Goal: Transaction & Acquisition: Purchase product/service

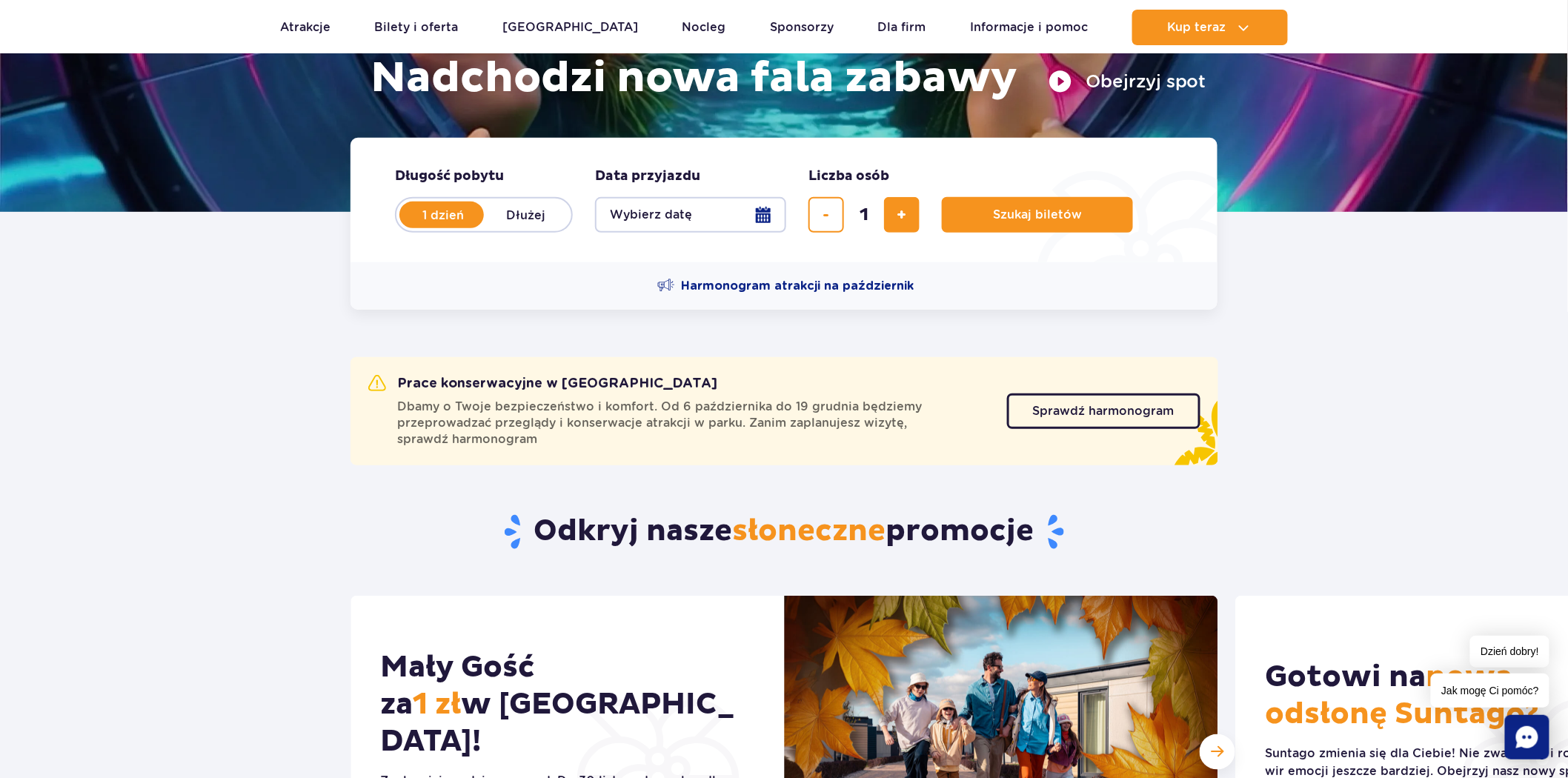
scroll to position [246, 0]
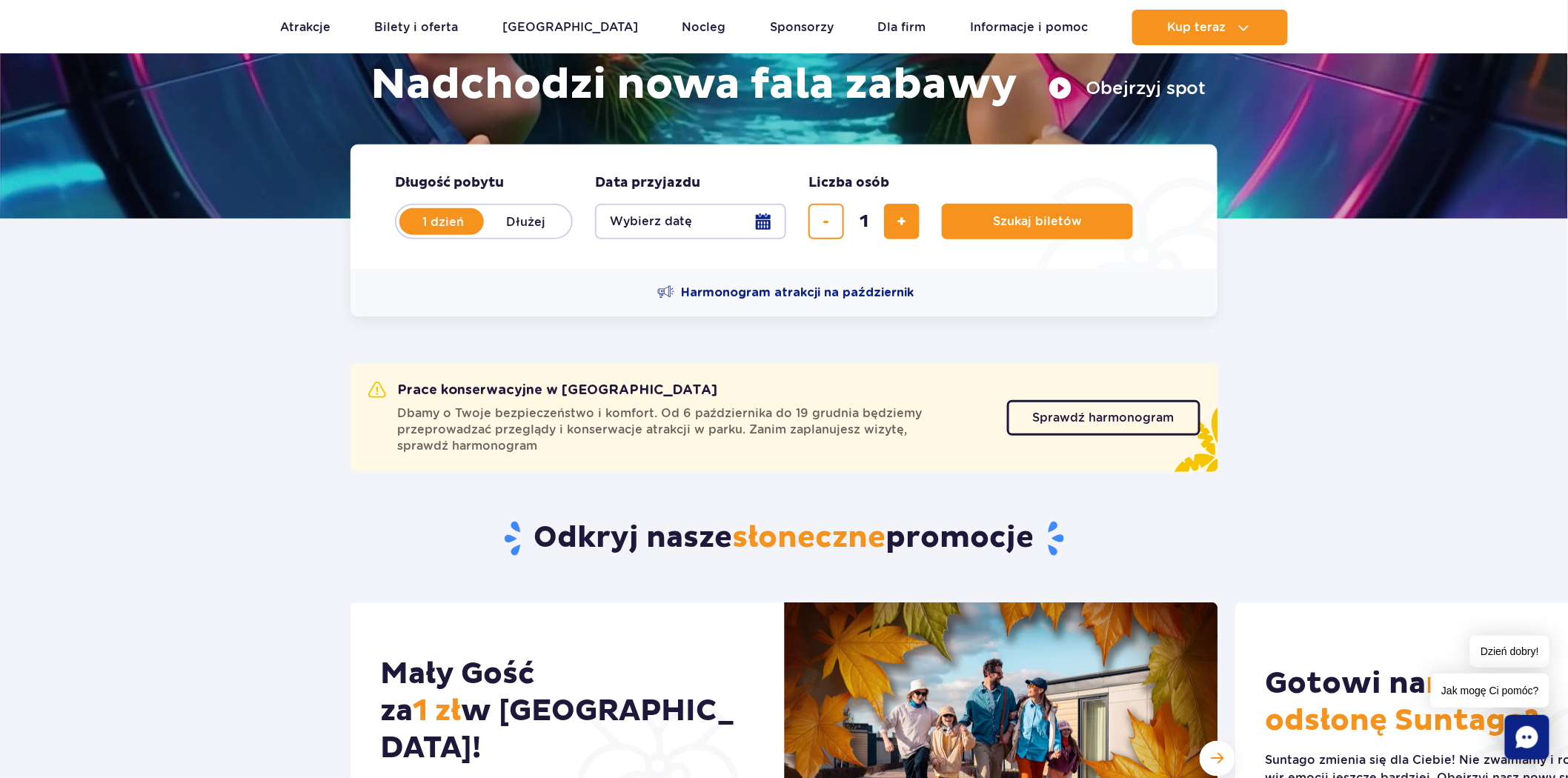
click at [771, 226] on button "Wybierz datę" at bounding box center [691, 221] width 191 height 36
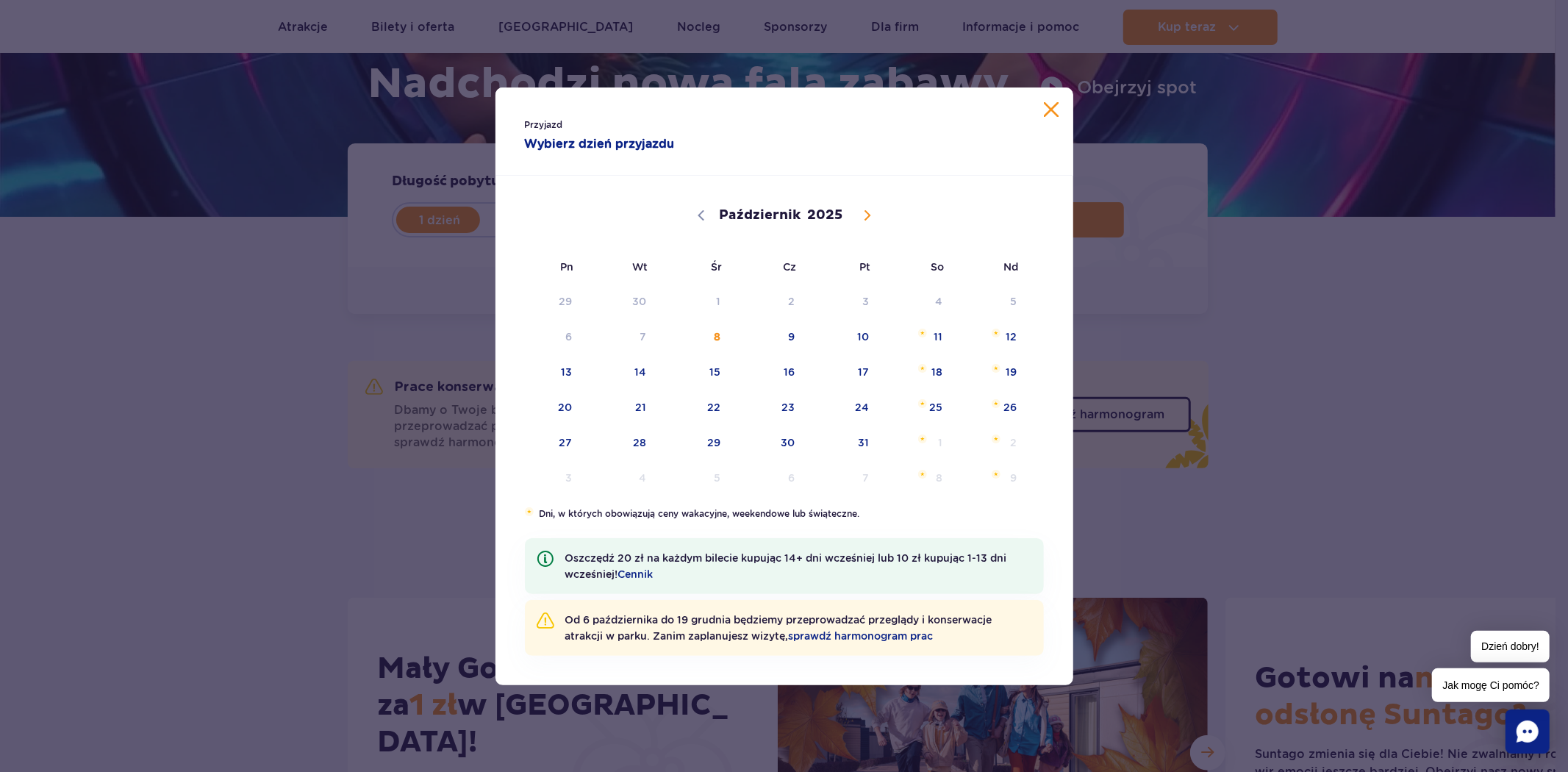
click at [871, 217] on icon at bounding box center [867, 215] width 11 height 11
select select "10"
click at [942, 339] on span "8" at bounding box center [917, 336] width 74 height 34
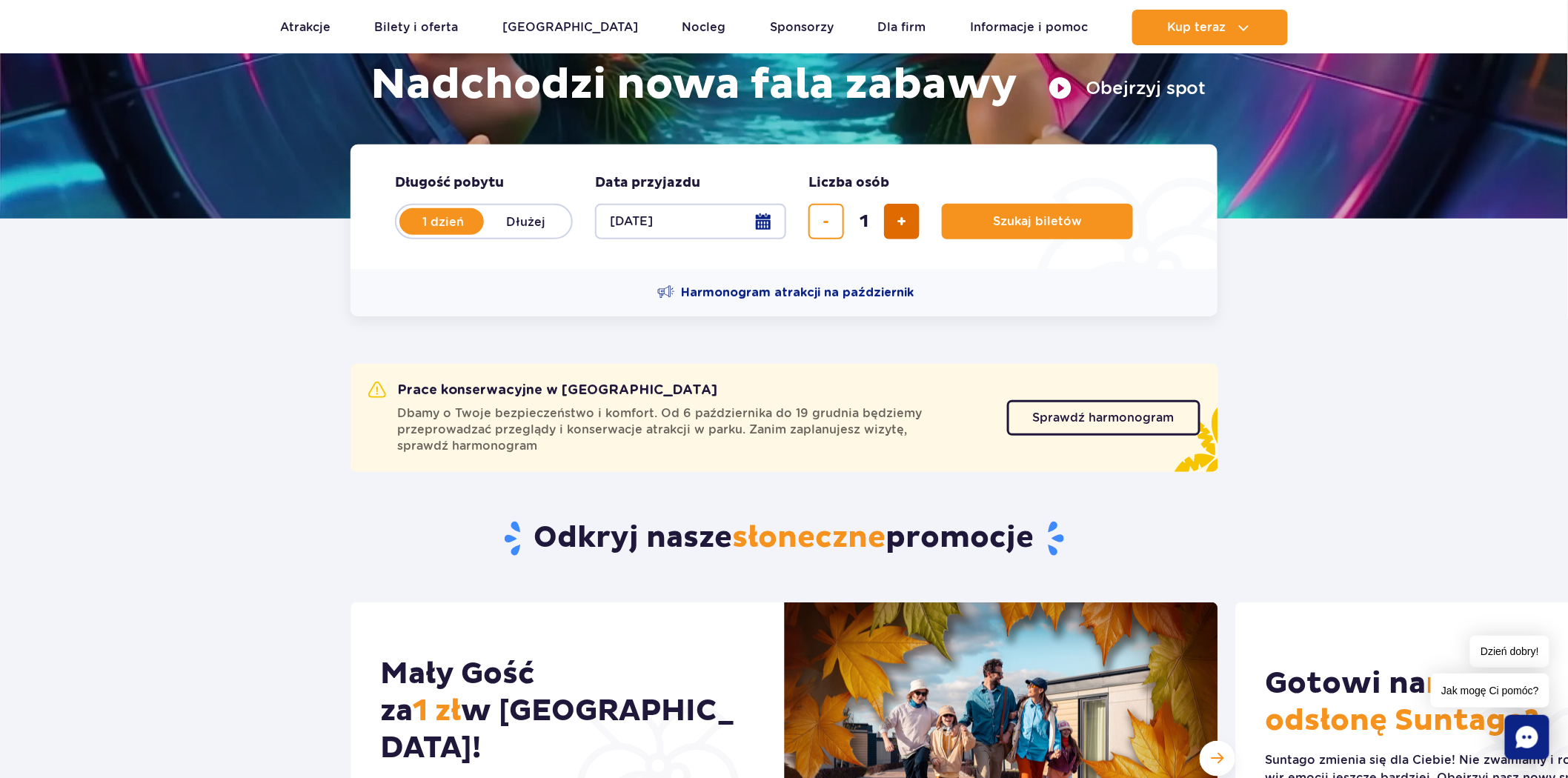
click at [901, 222] on span "dodaj bilet" at bounding box center [902, 222] width 10 height 0
type input "2"
click at [901, 222] on span "dodaj bilet" at bounding box center [902, 222] width 10 height 0
type input "3"
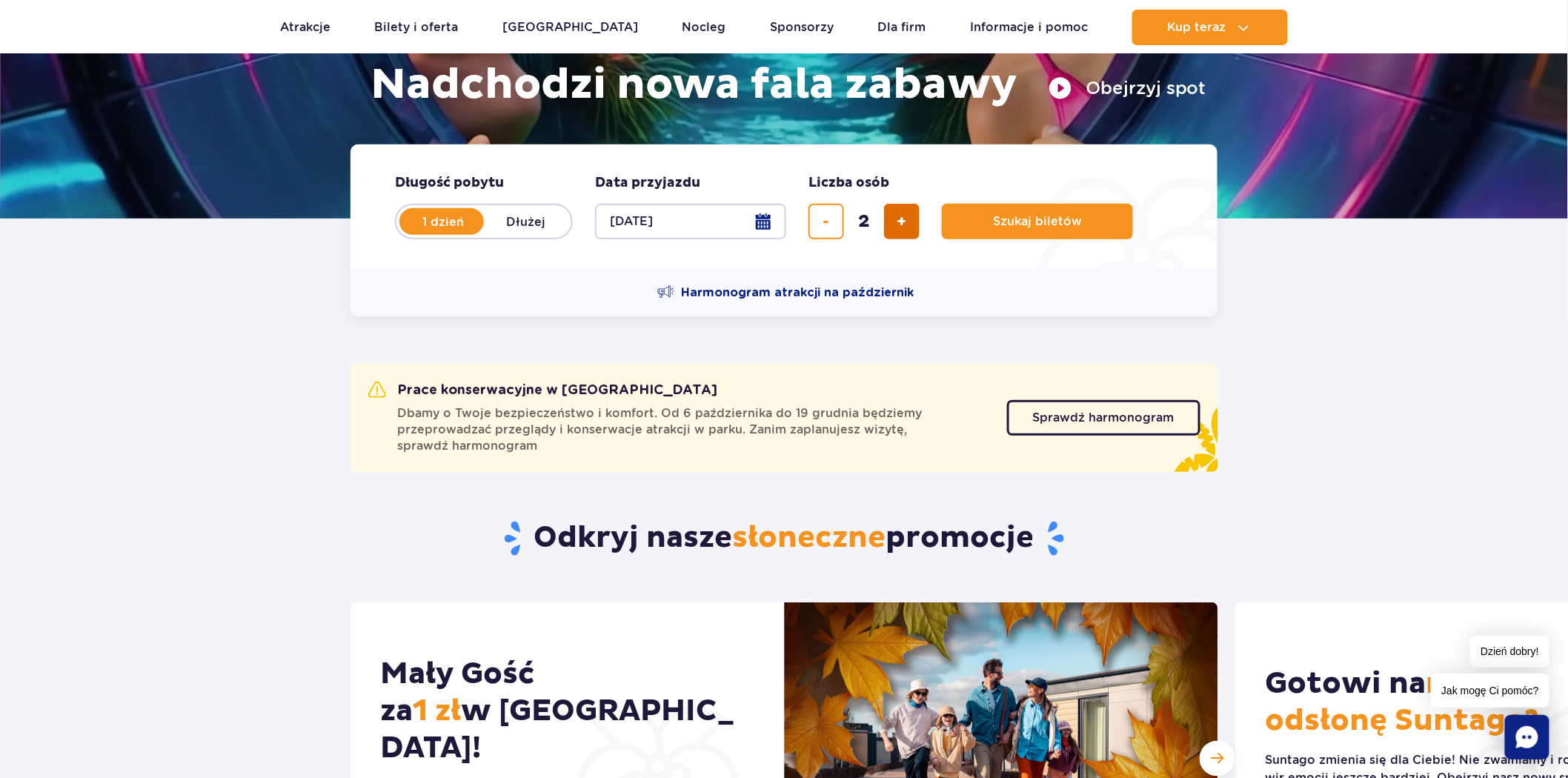
type input "3"
click at [1028, 221] on span "Szukaj biletów" at bounding box center [1032, 222] width 89 height 13
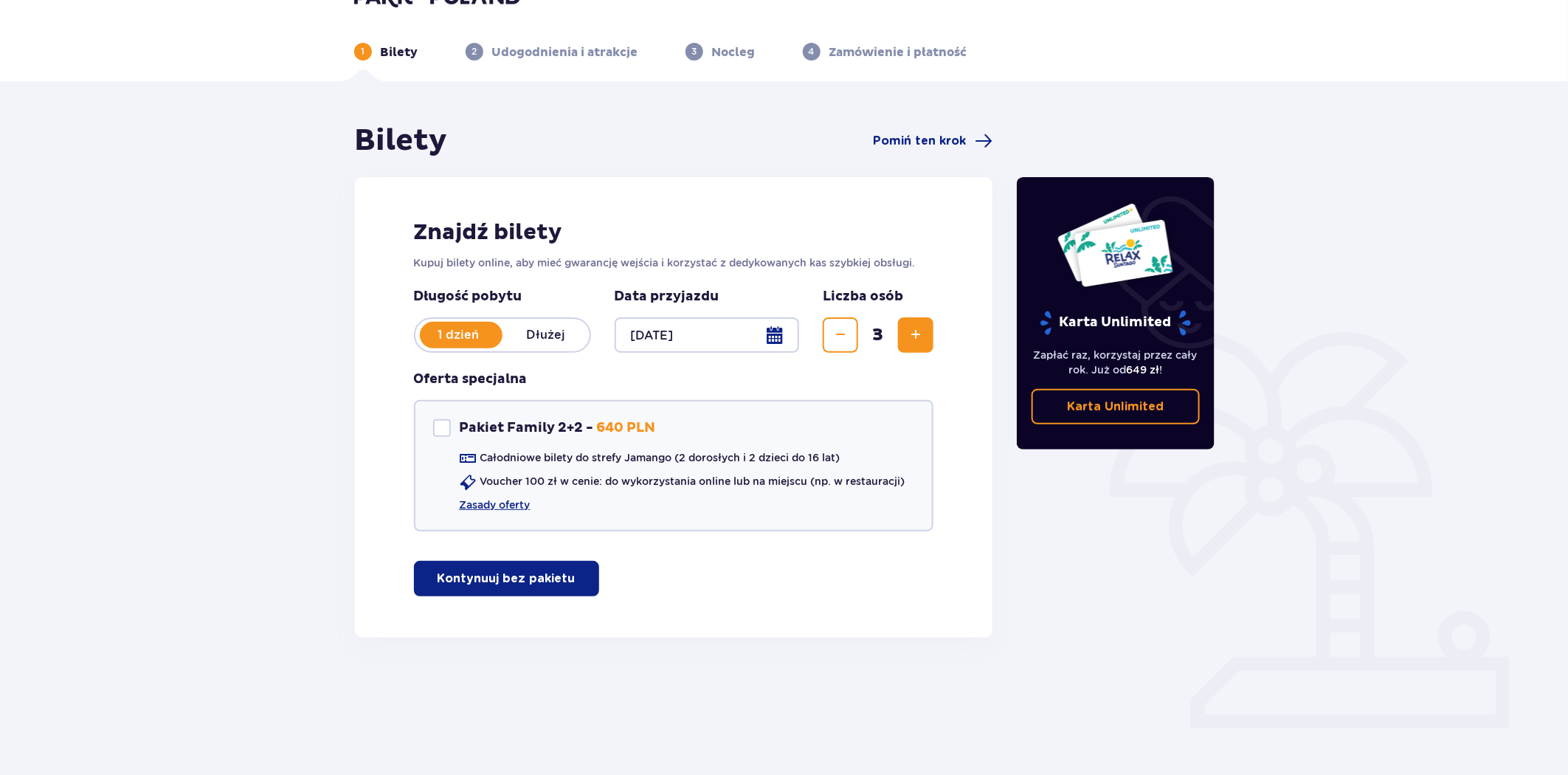
scroll to position [54, 0]
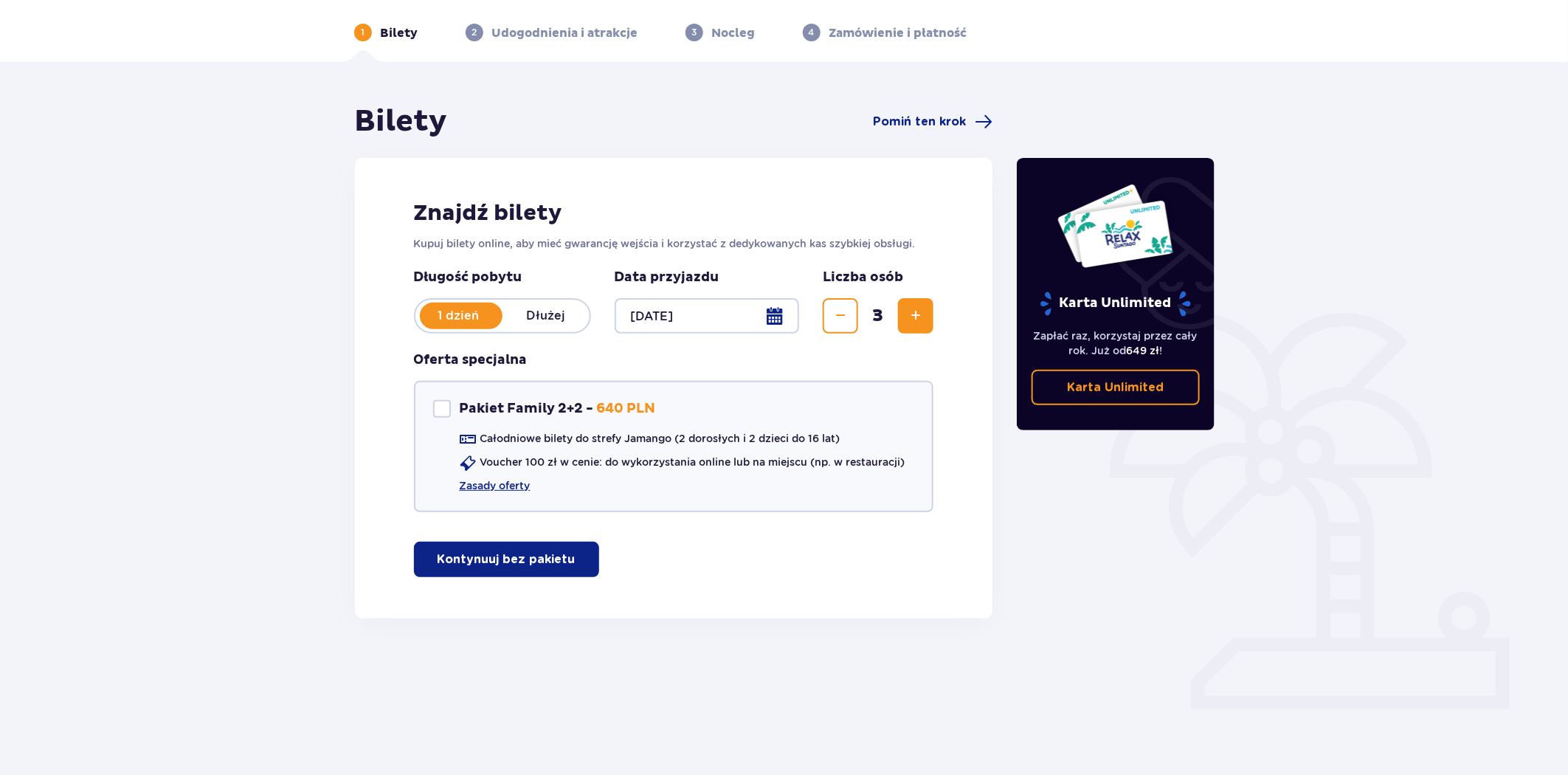
click at [534, 558] on p "Kontynuuj bez pakietu" at bounding box center [506, 559] width 138 height 16
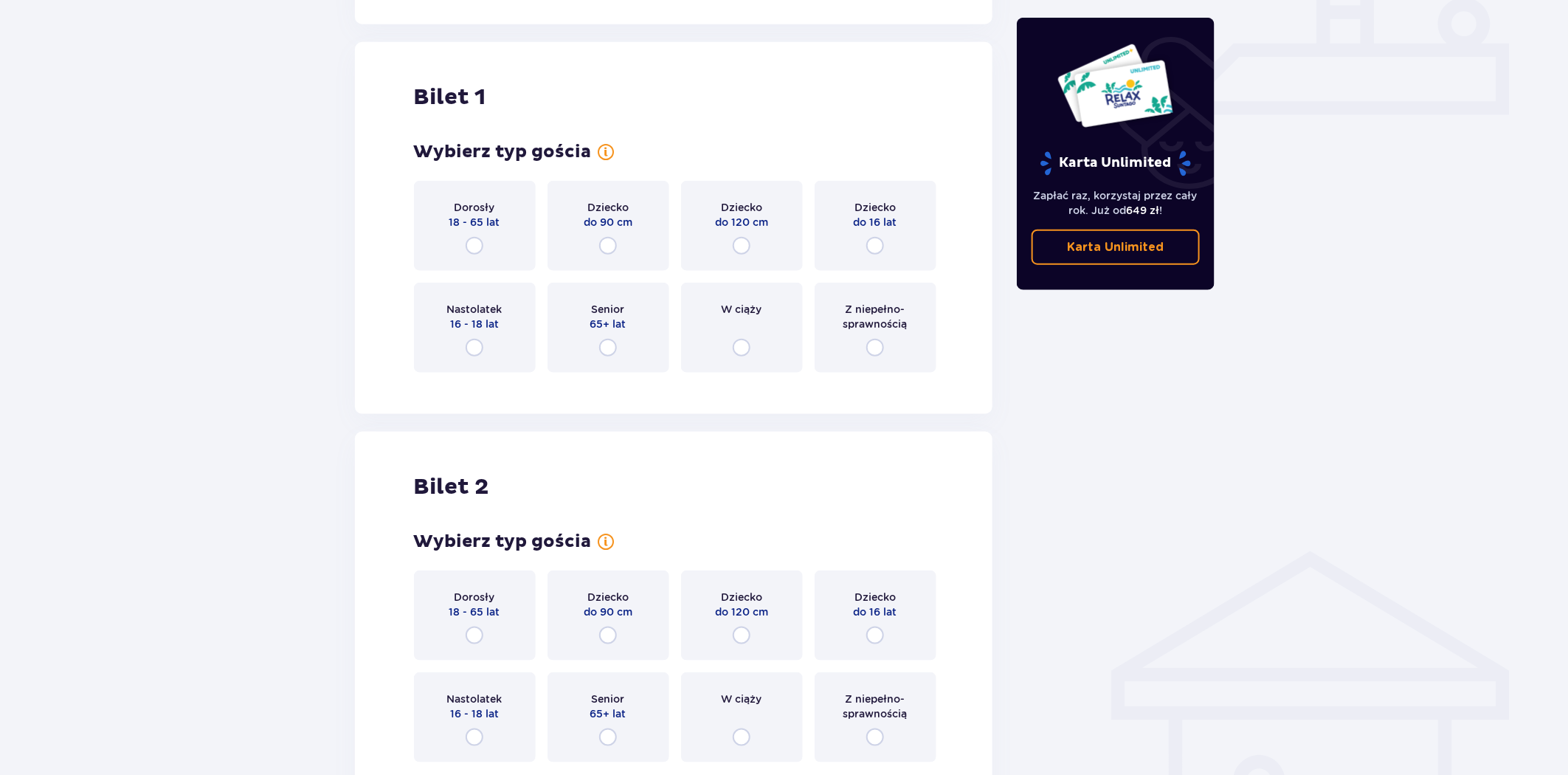
scroll to position [670, 0]
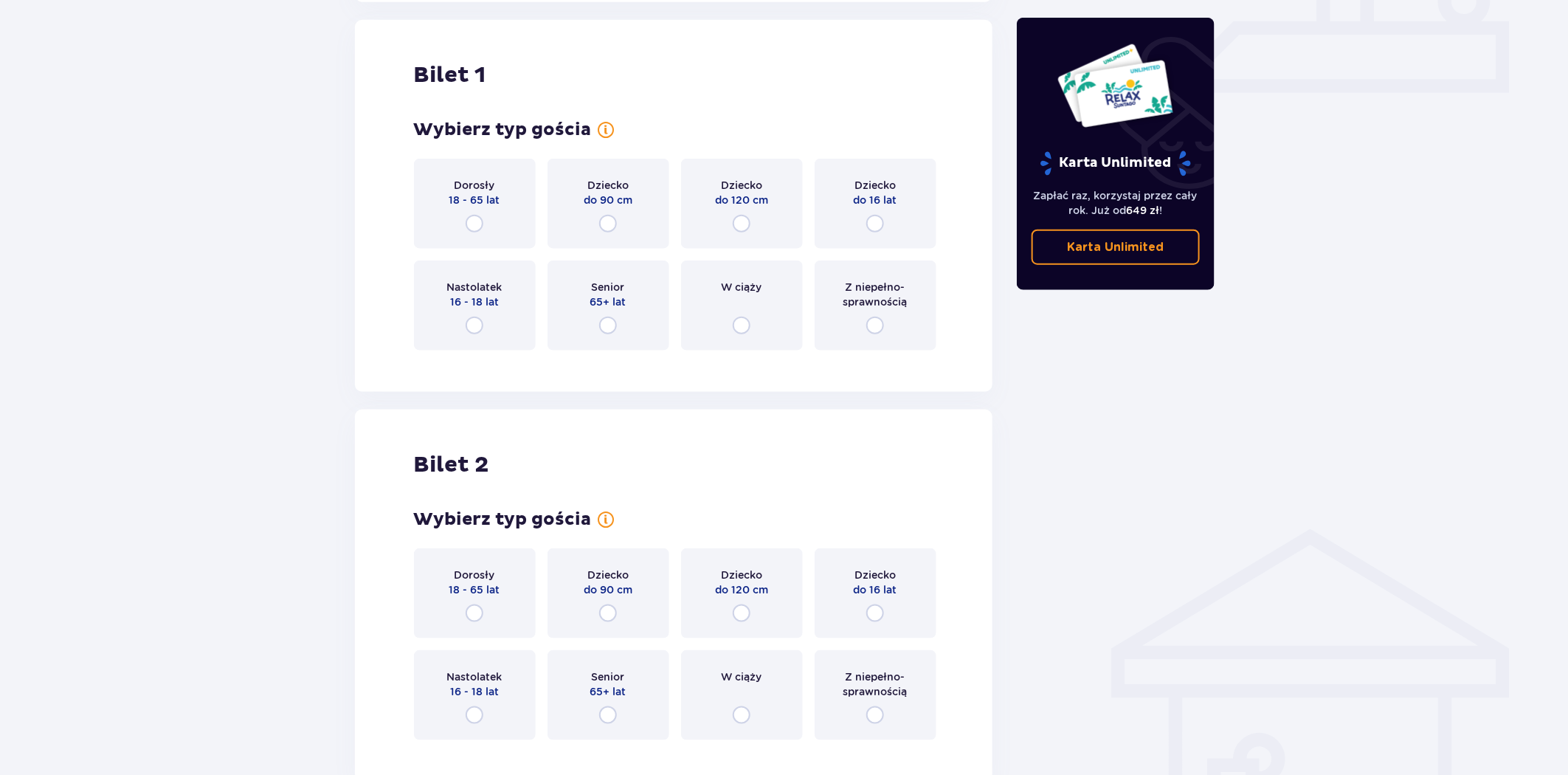
click at [478, 323] on input "radio" at bounding box center [474, 325] width 18 height 18
radio input "true"
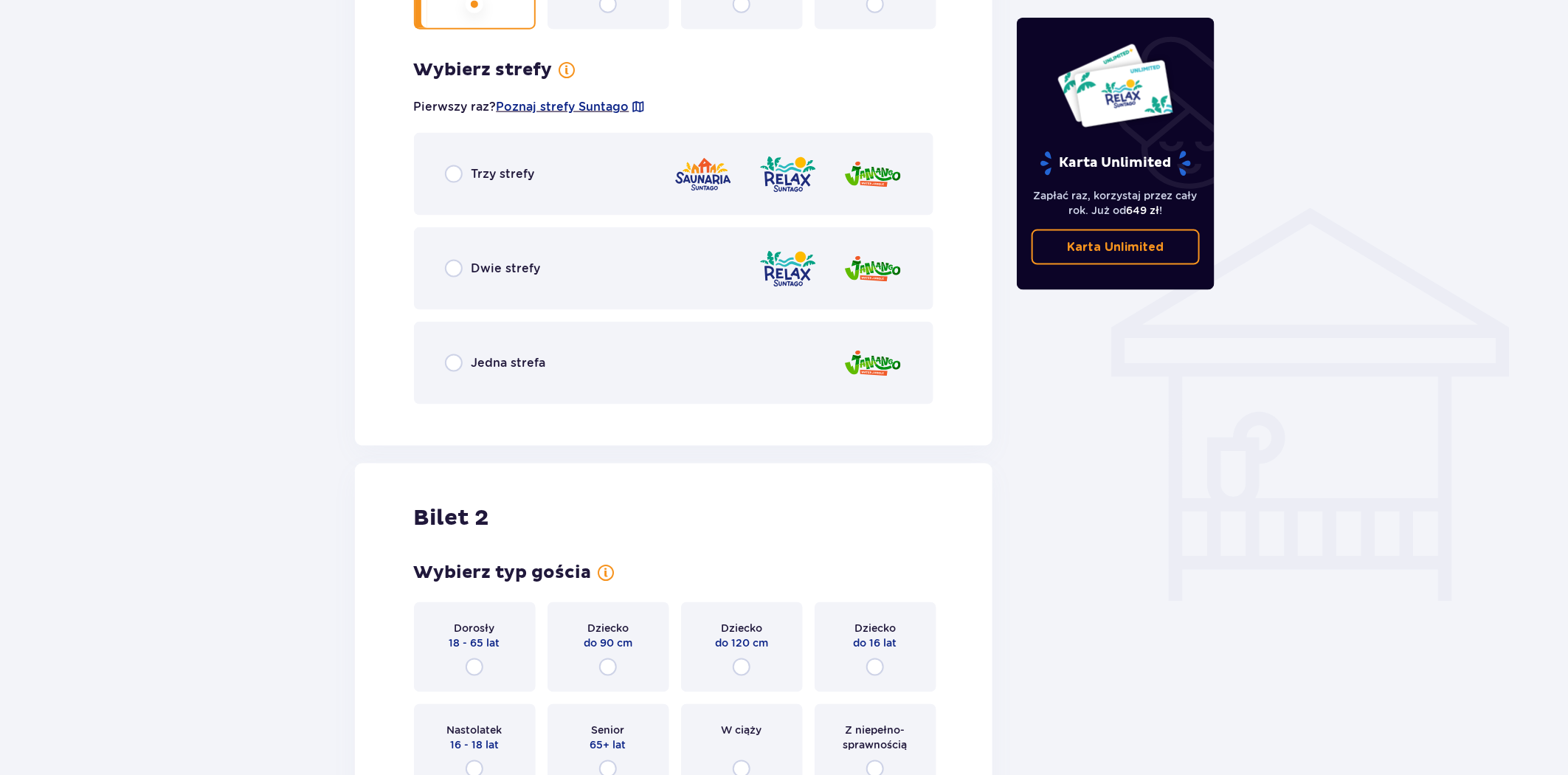
scroll to position [1029, 0]
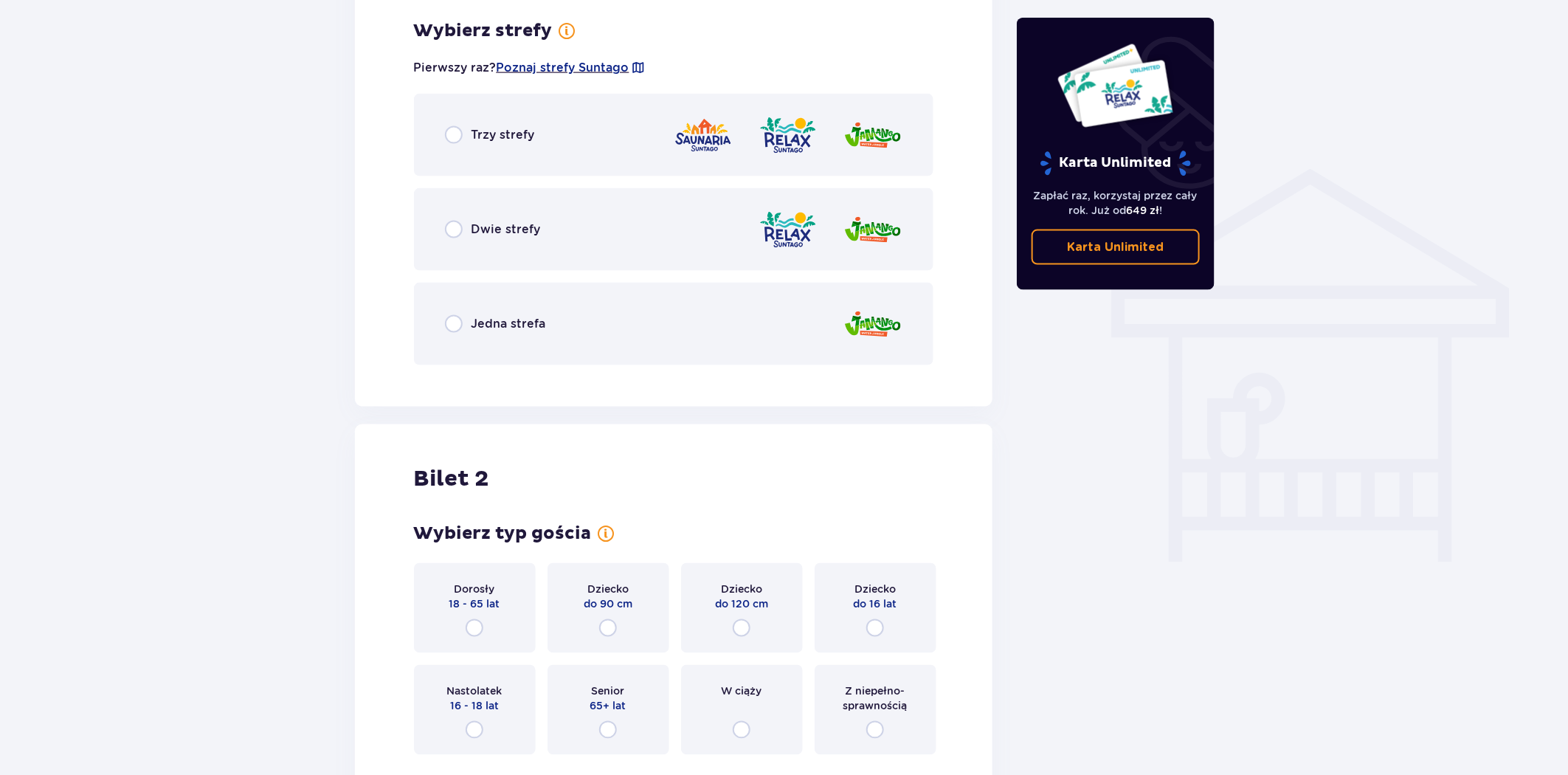
click at [453, 325] on input "radio" at bounding box center [454, 324] width 18 height 18
radio input "true"
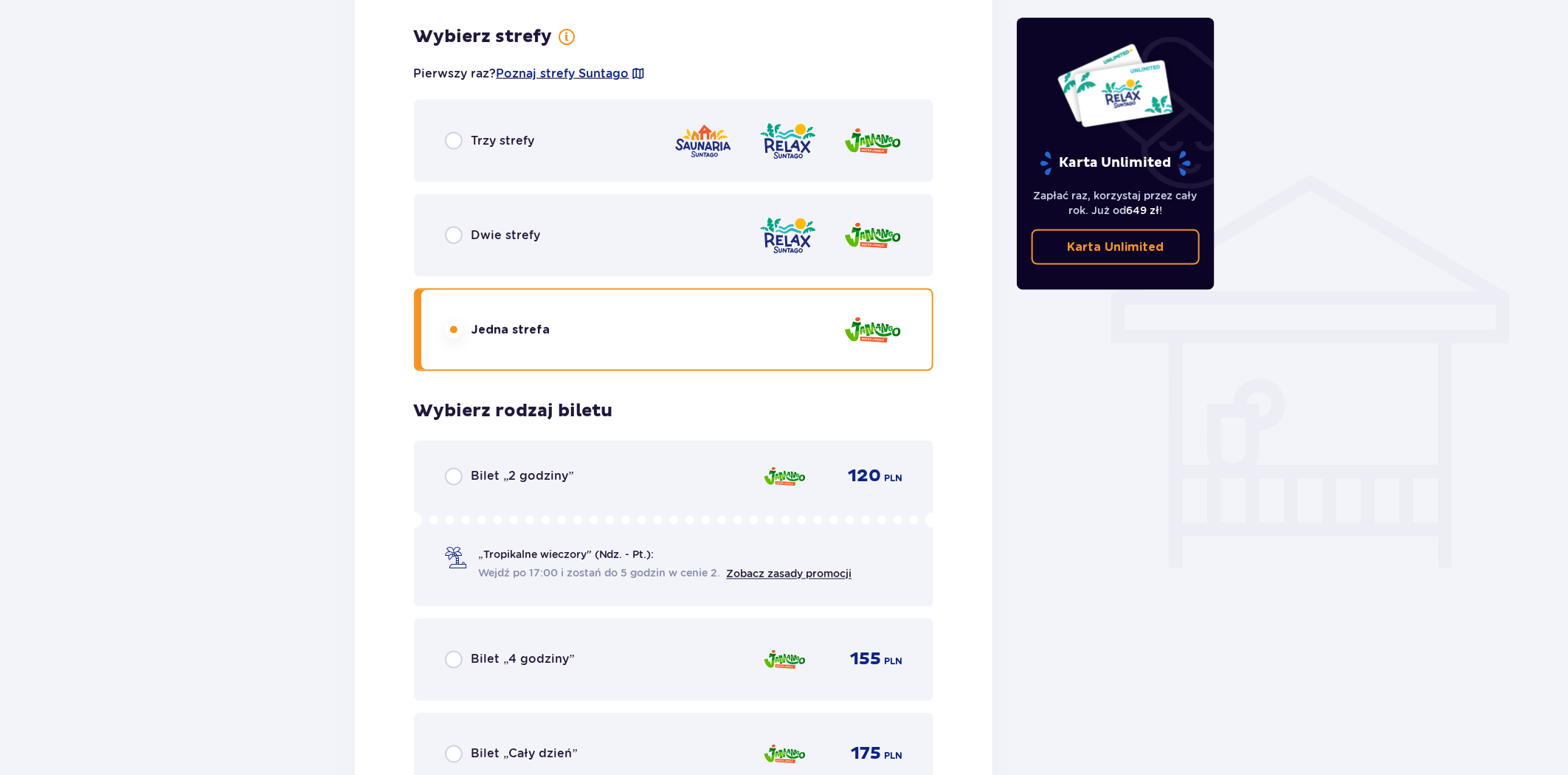
scroll to position [995, 0]
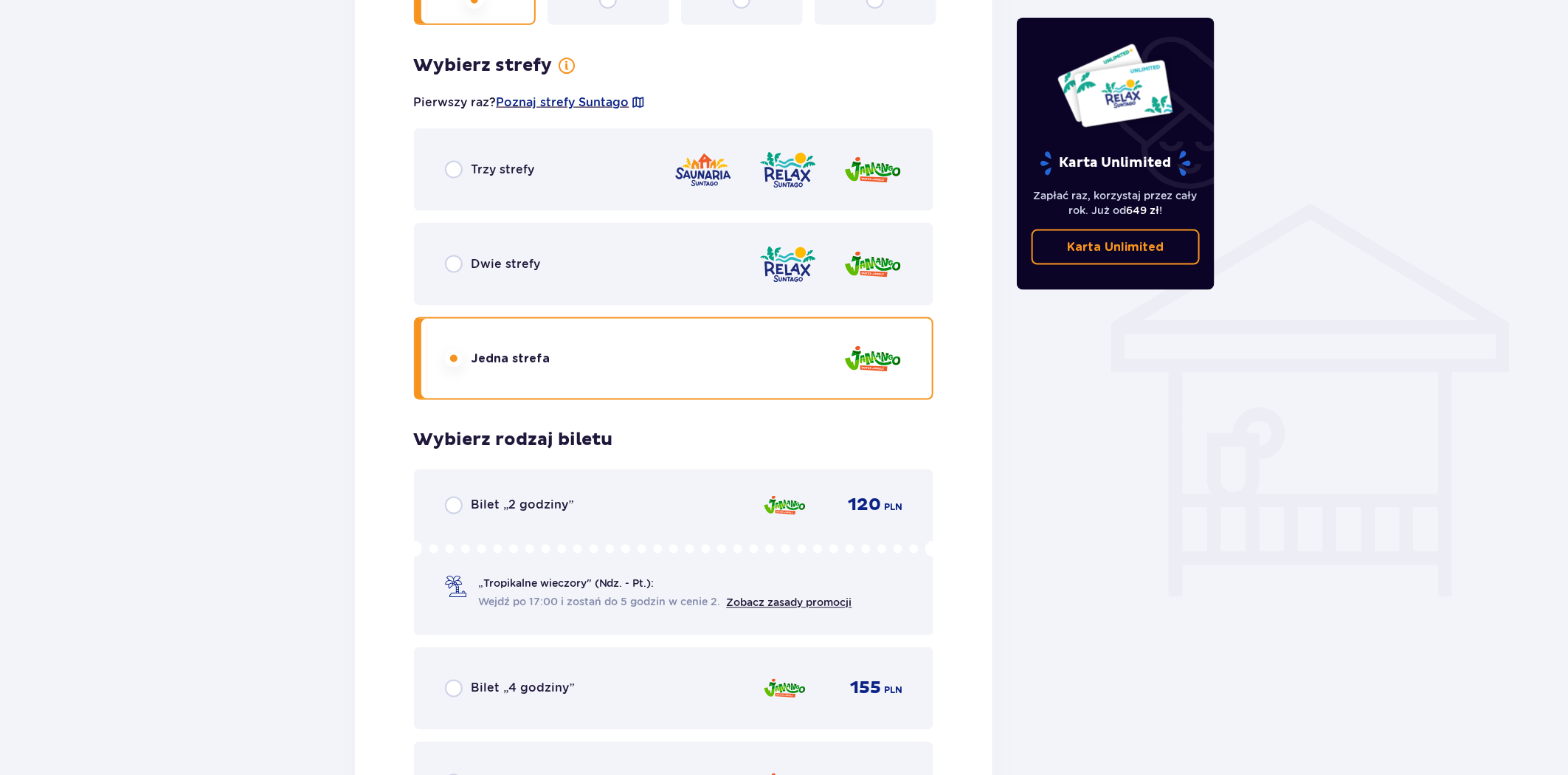
click at [458, 267] on input "radio" at bounding box center [454, 264] width 18 height 18
radio input "true"
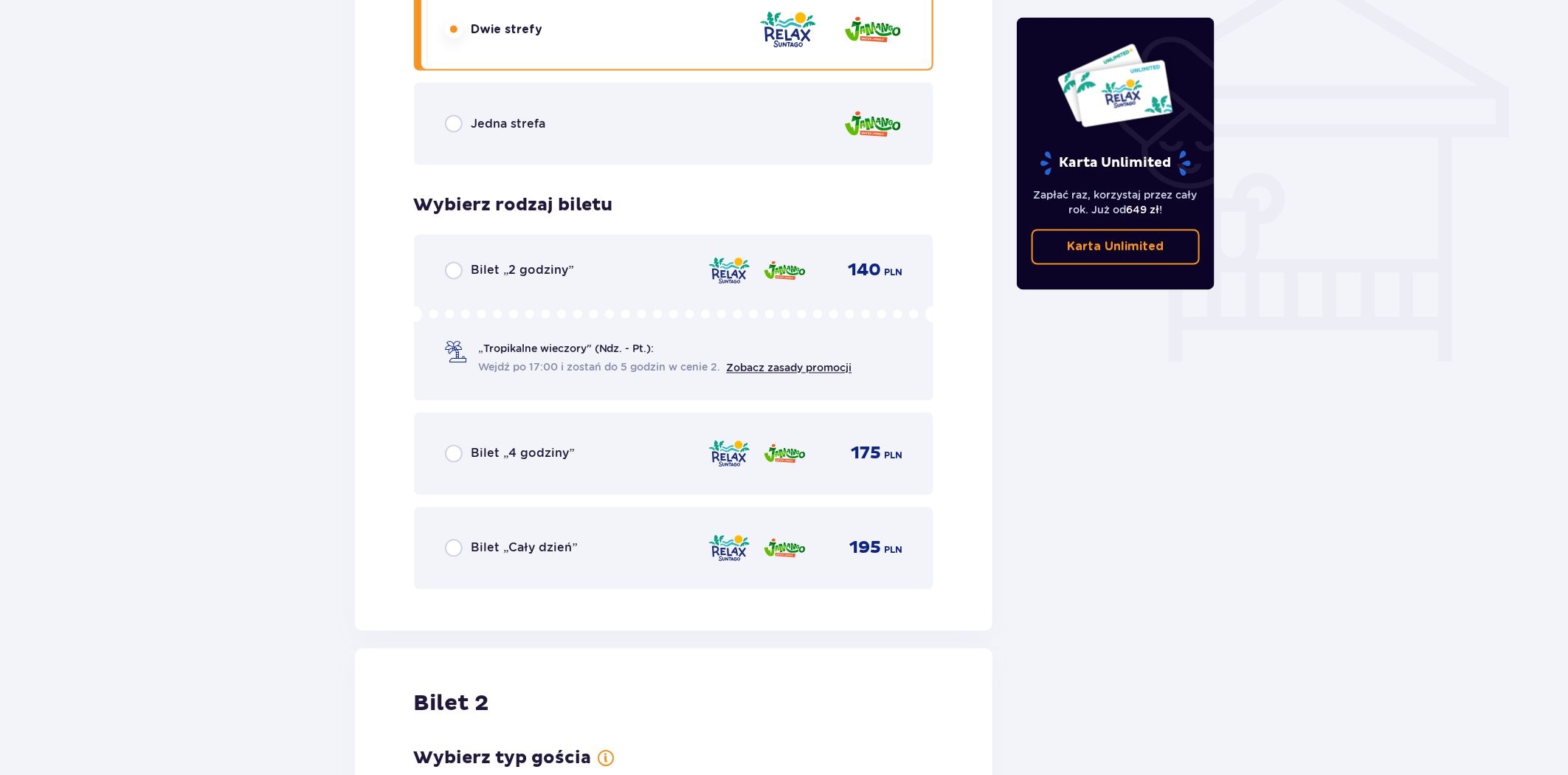
scroll to position [1241, 0]
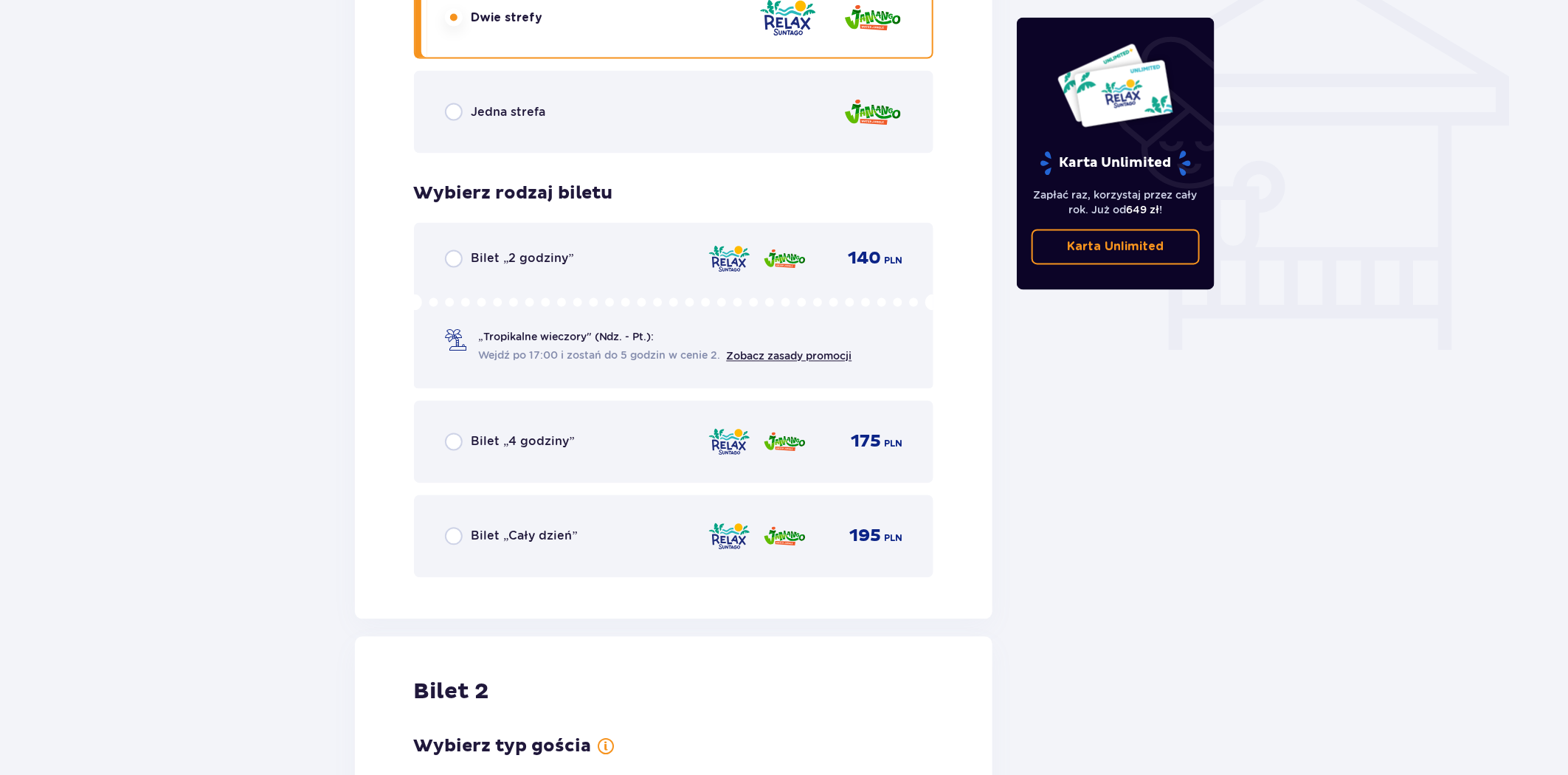
click at [458, 537] on input "radio" at bounding box center [454, 537] width 18 height 18
radio input "true"
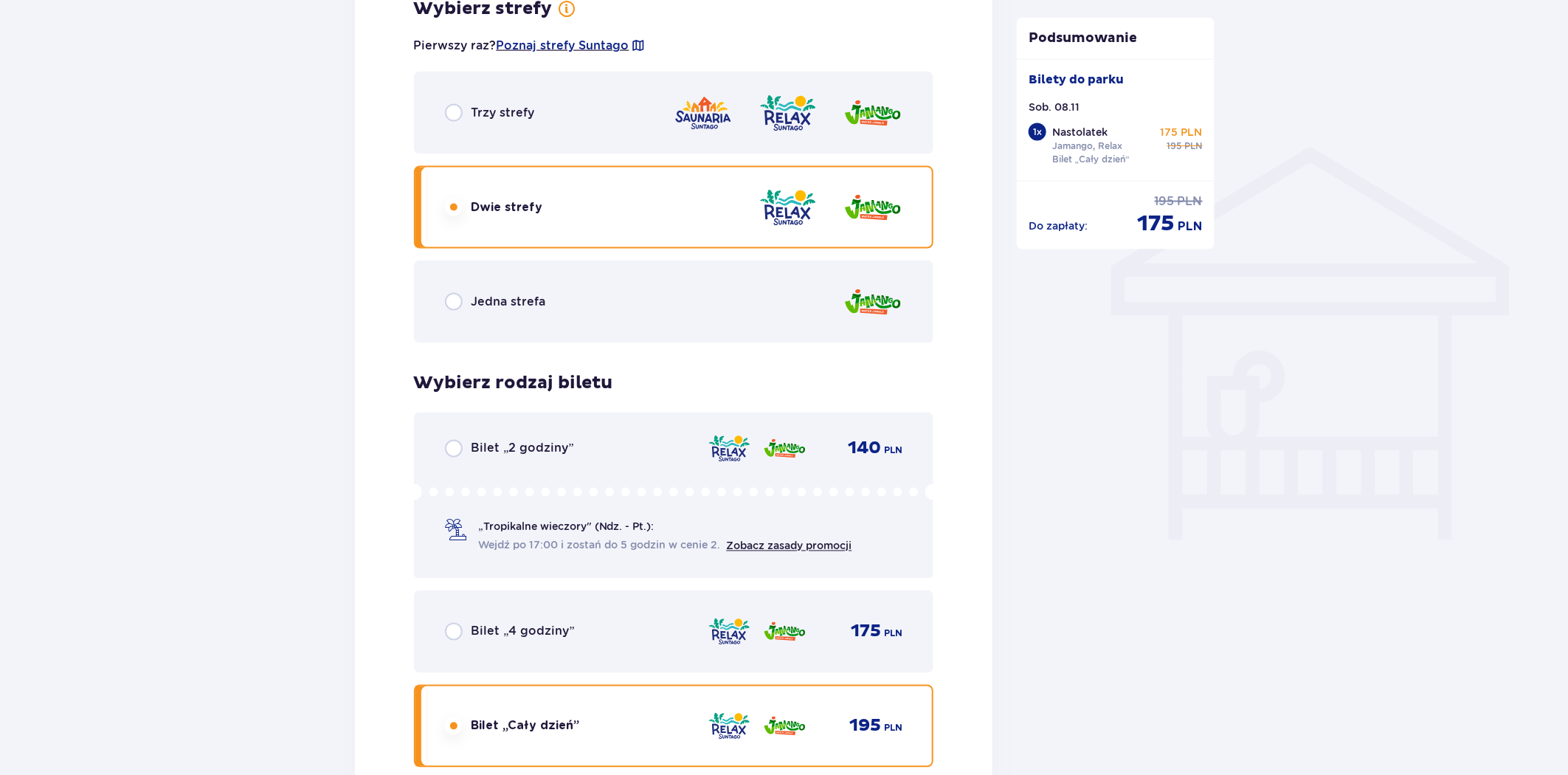
scroll to position [1037, 0]
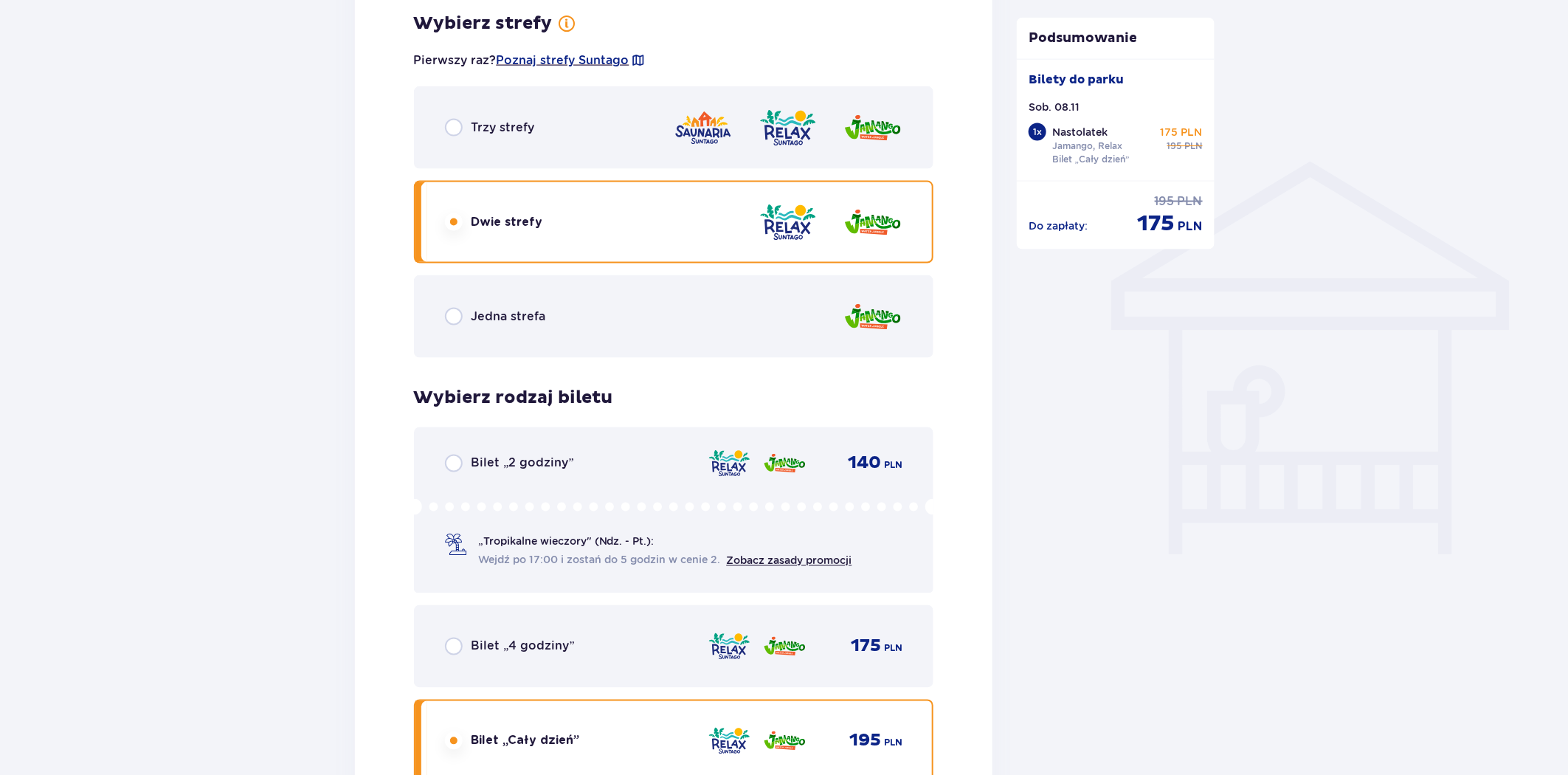
click at [446, 315] on div "Jedna strefa" at bounding box center [674, 316] width 520 height 82
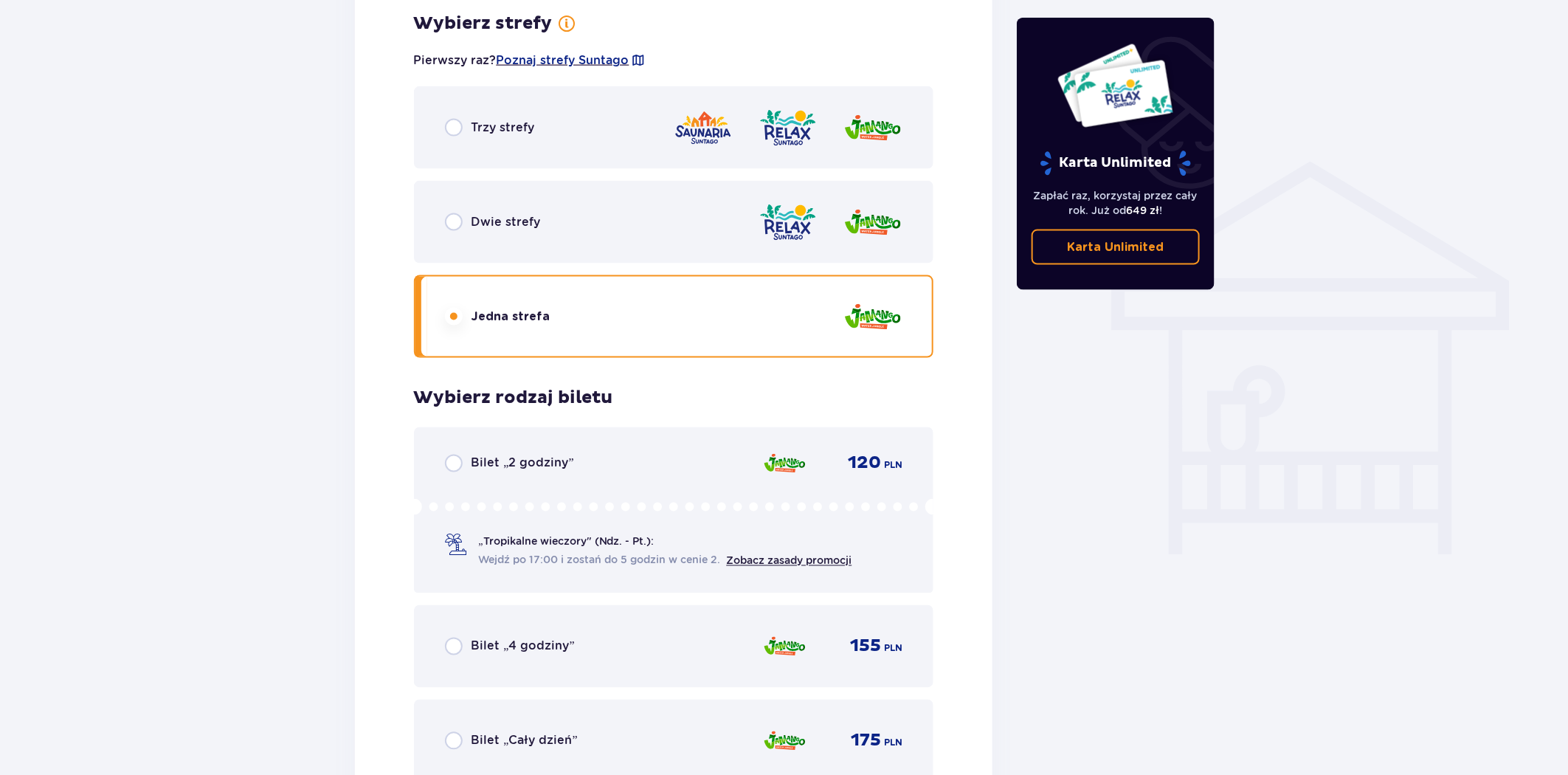
click at [456, 220] on input "radio" at bounding box center [454, 222] width 18 height 18
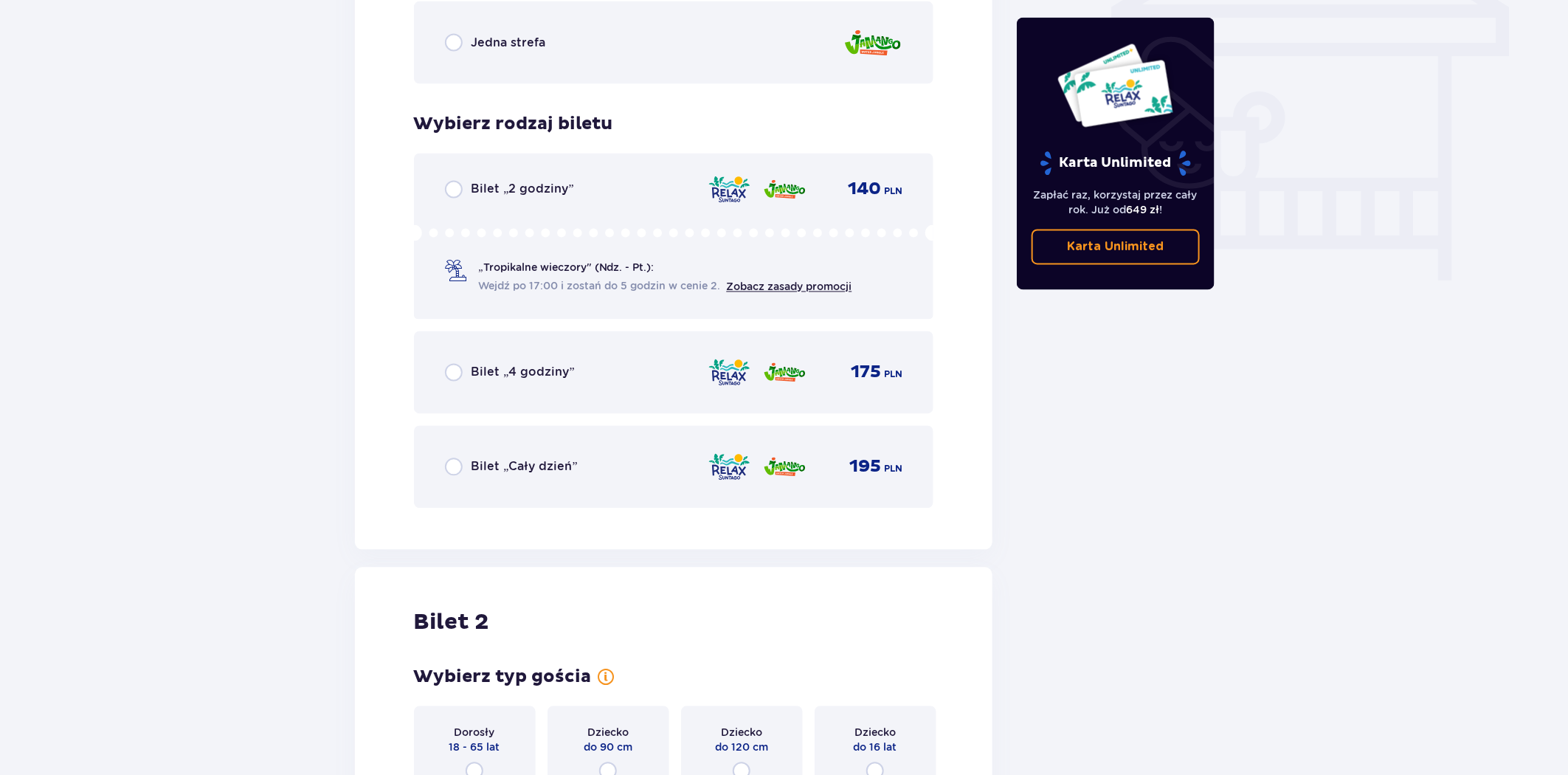
scroll to position [1366, 0]
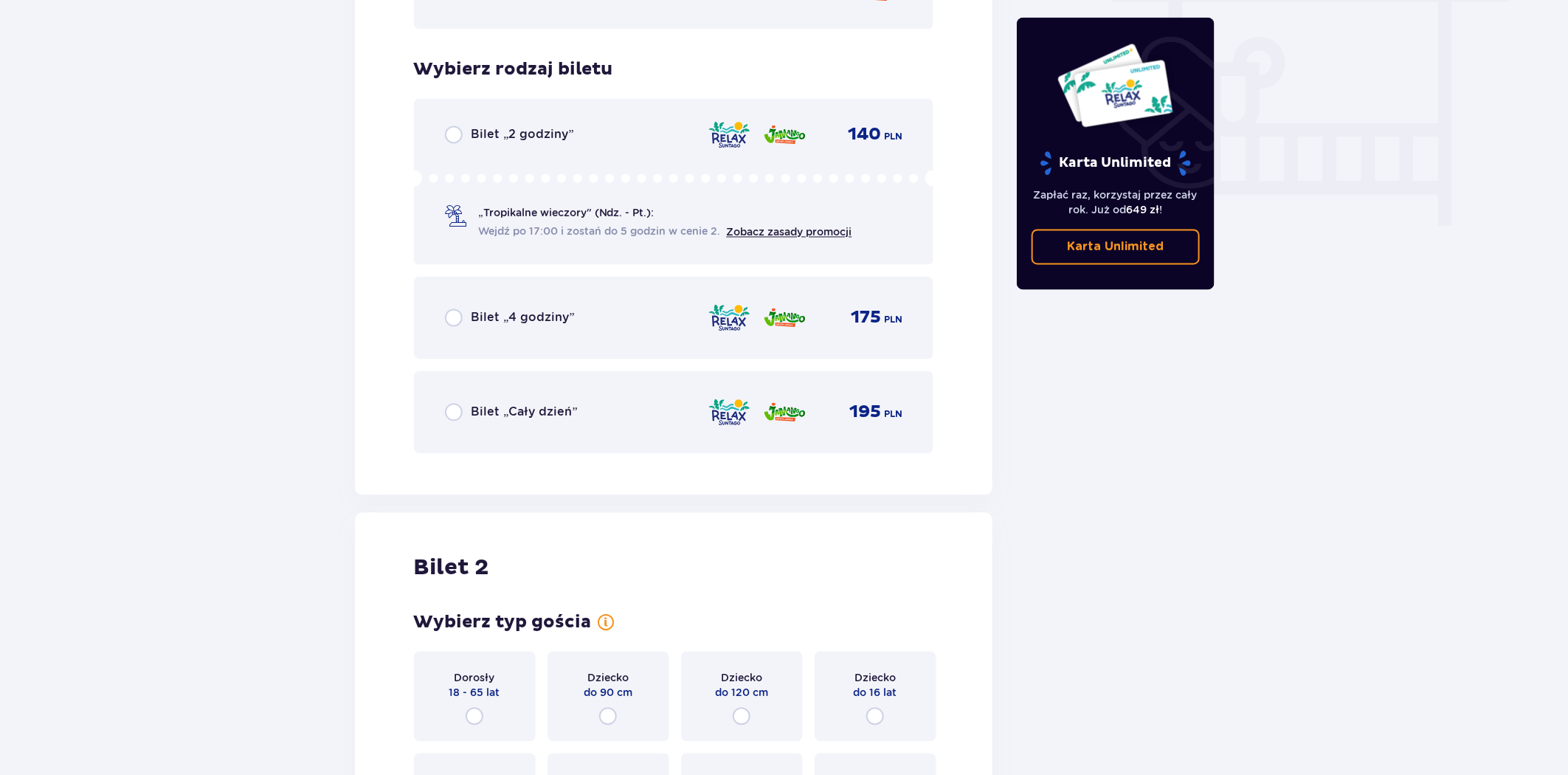
click at [453, 413] on input "radio" at bounding box center [454, 413] width 18 height 18
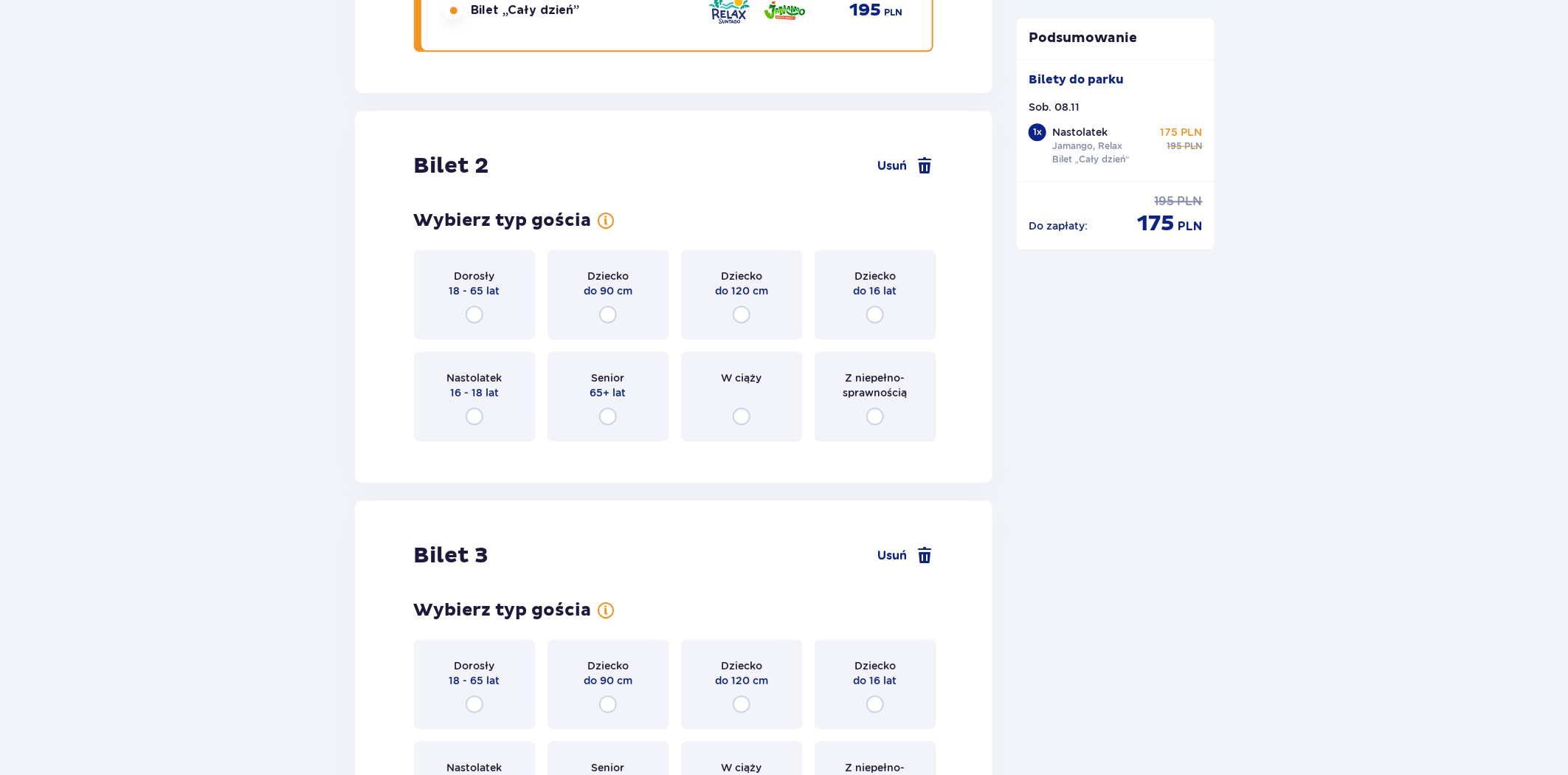
scroll to position [1775, 0]
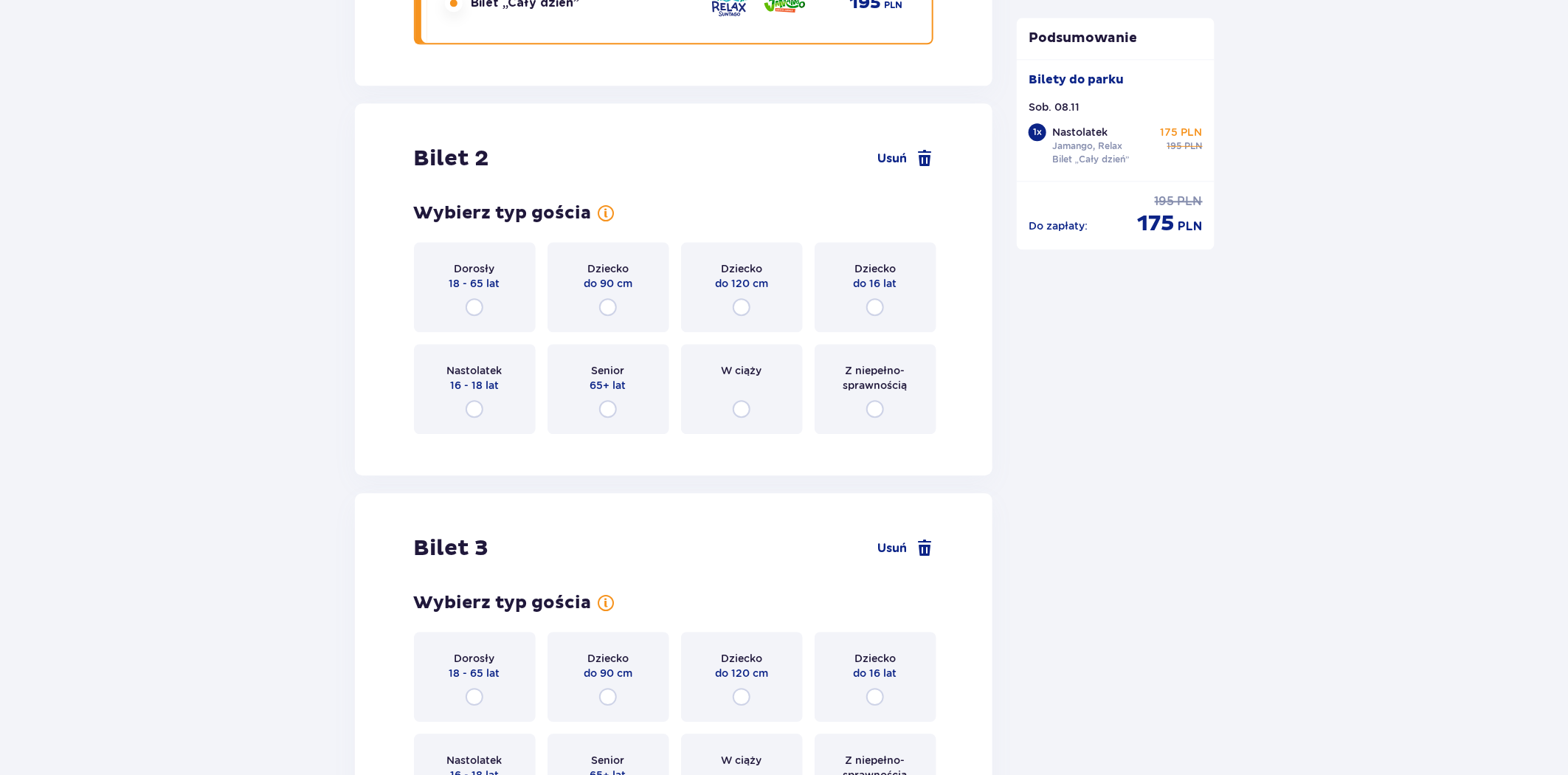
click at [475, 308] on input "radio" at bounding box center [474, 307] width 18 height 18
radio input "true"
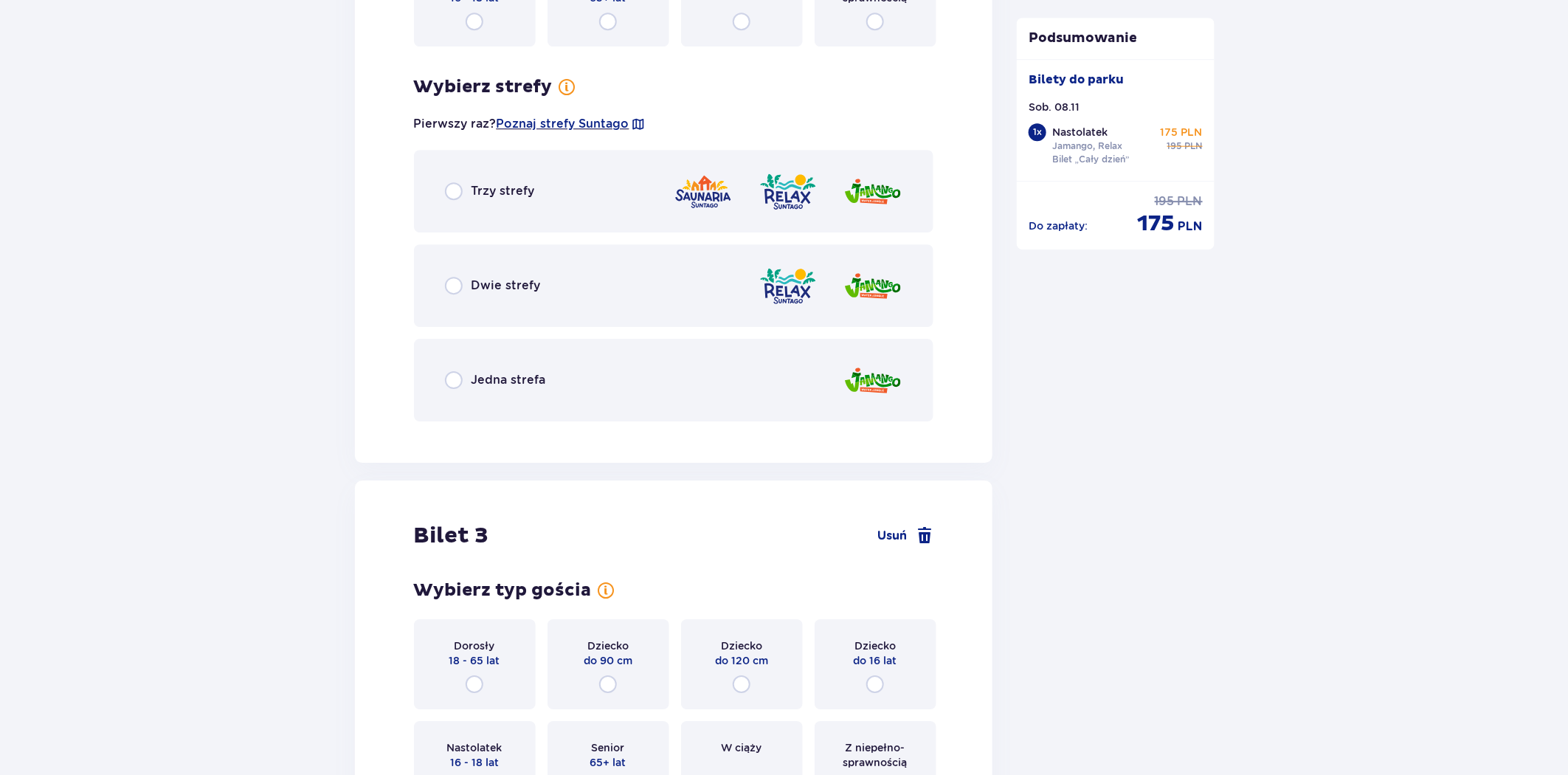
scroll to position [2218, 0]
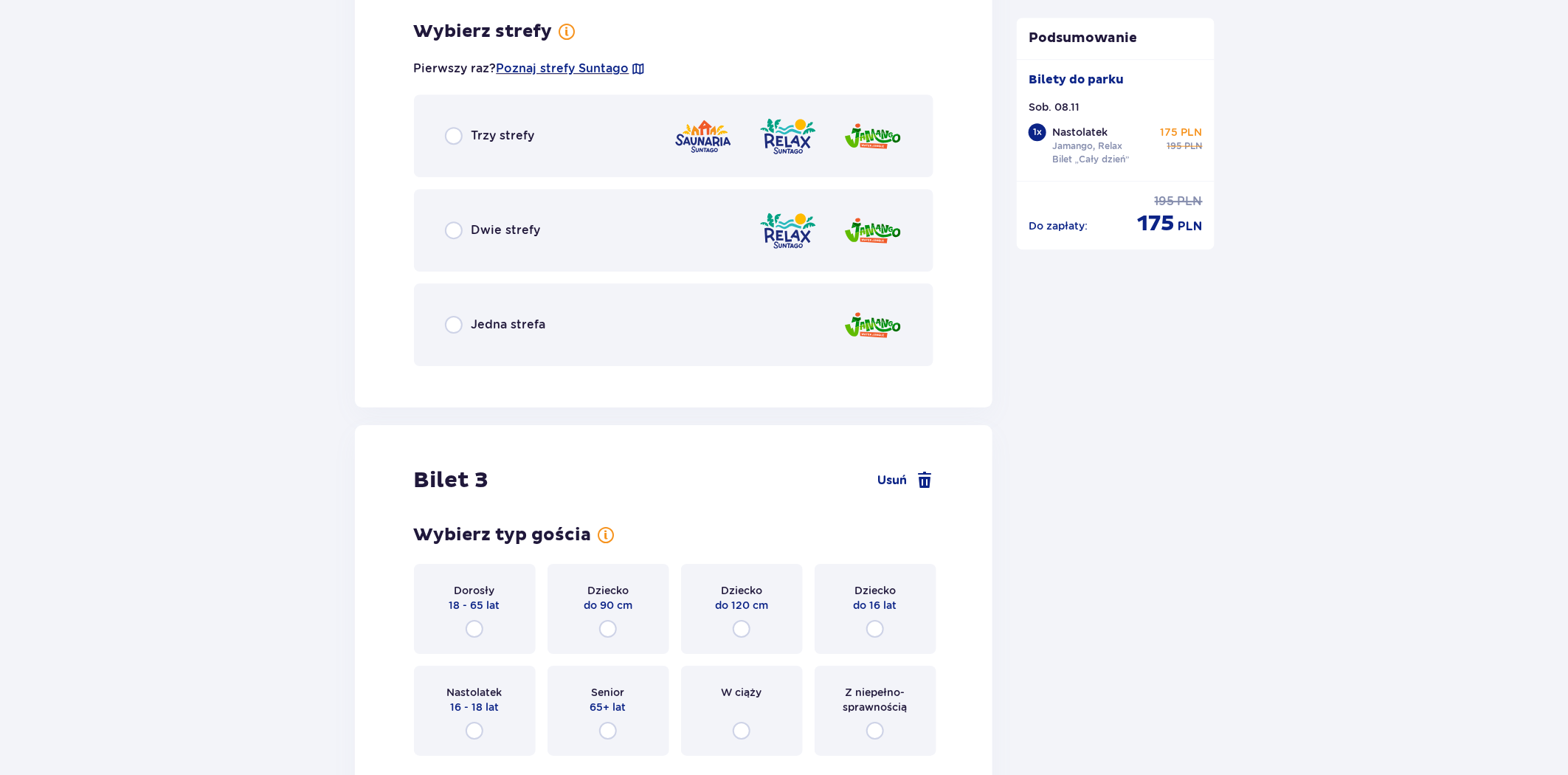
click at [454, 138] on input "radio" at bounding box center [454, 136] width 18 height 18
radio input "true"
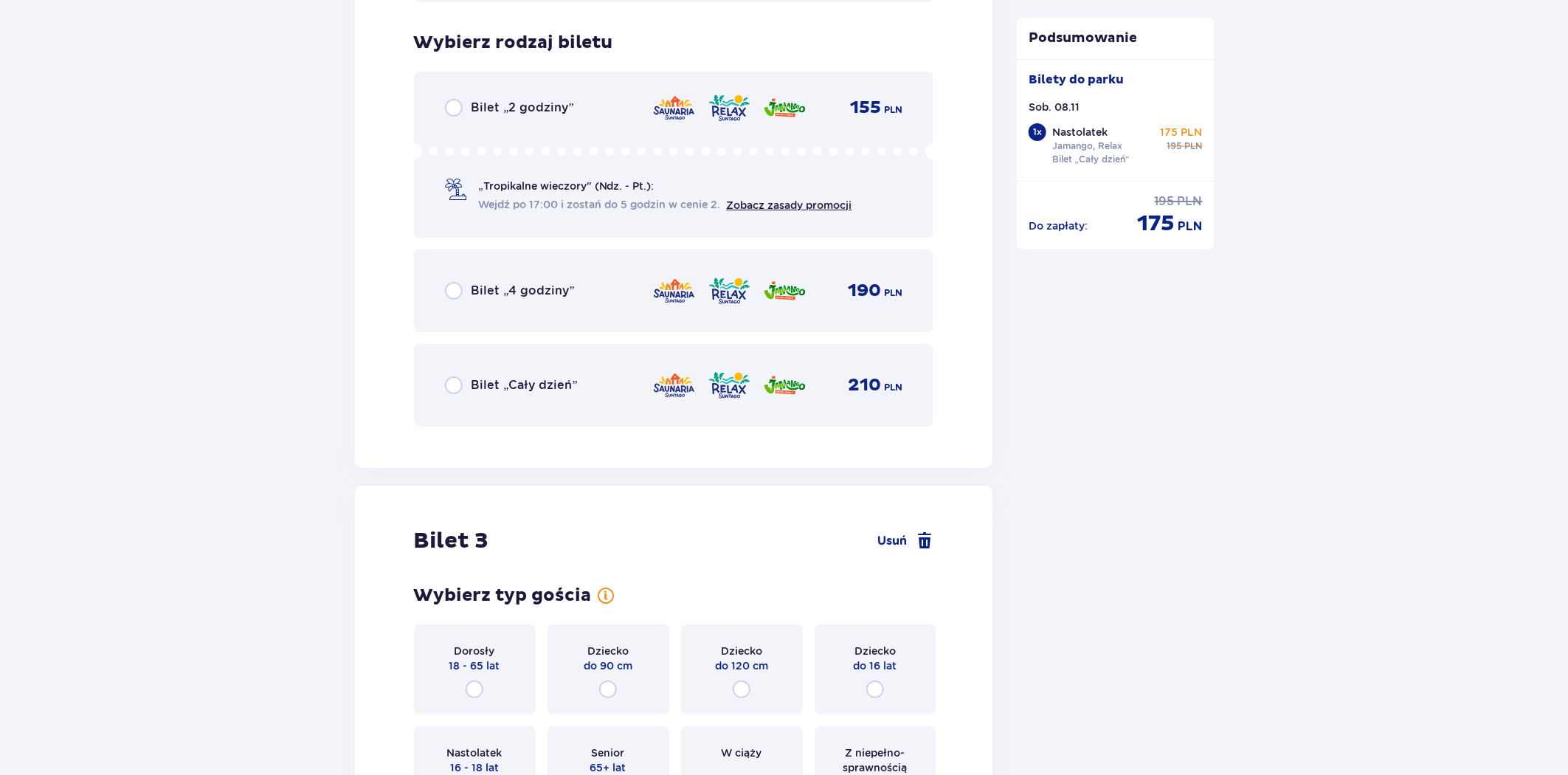
scroll to position [2593, 0]
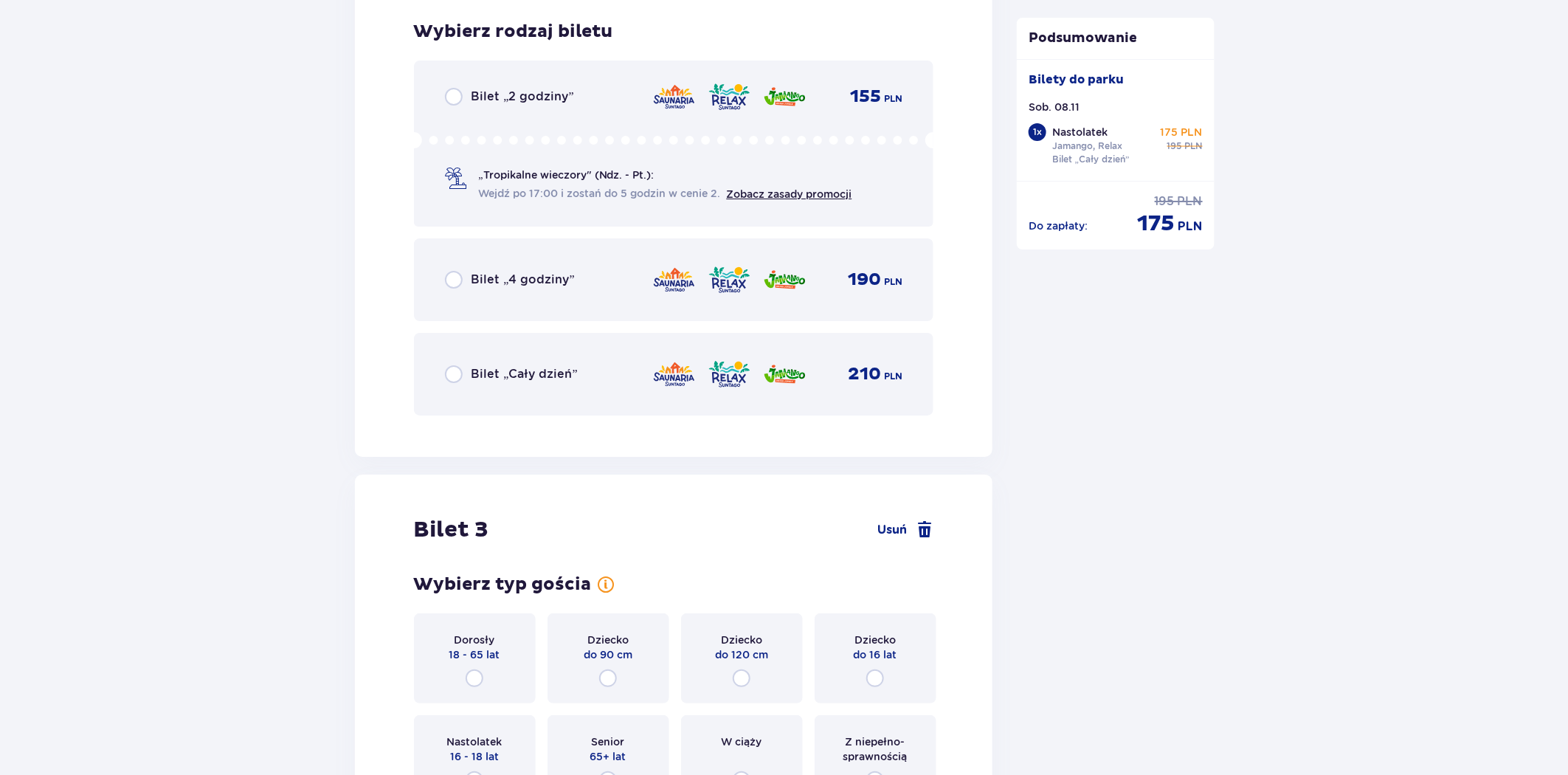
click at [455, 371] on input "radio" at bounding box center [454, 375] width 18 height 18
radio input "true"
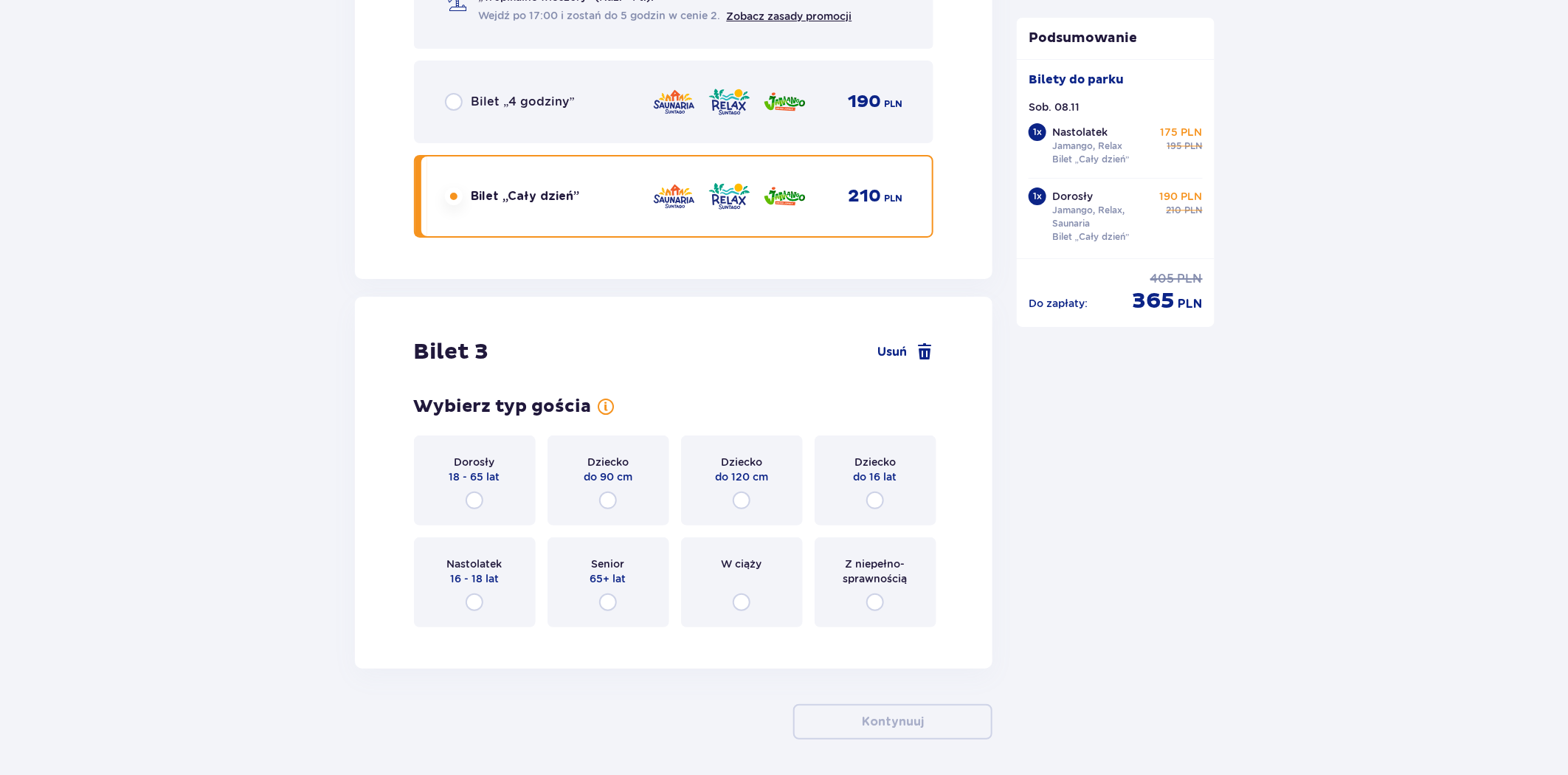
scroll to position [2819, 0]
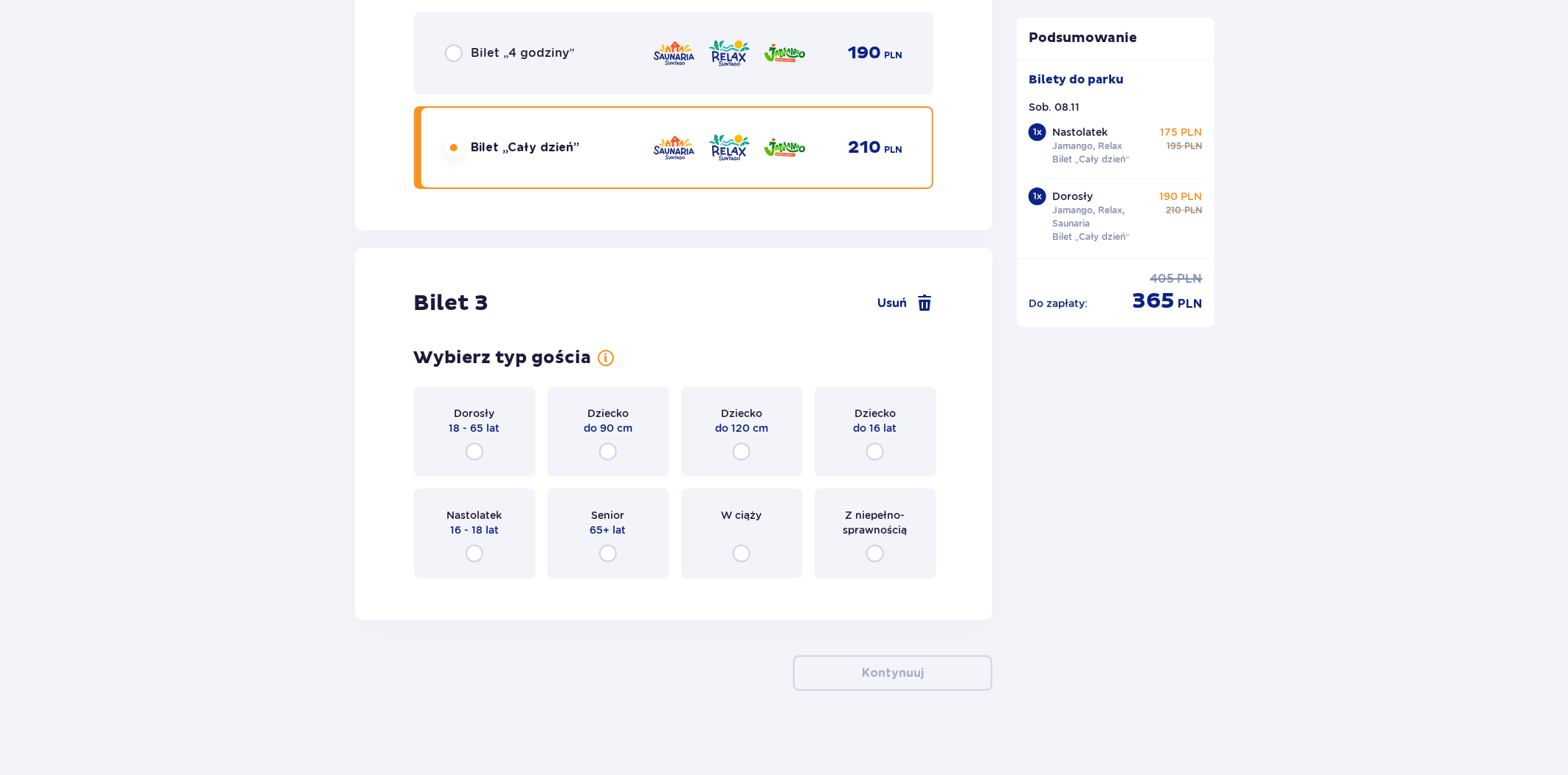
click at [478, 421] on span "18 - 65 lat" at bounding box center [475, 428] width 51 height 15
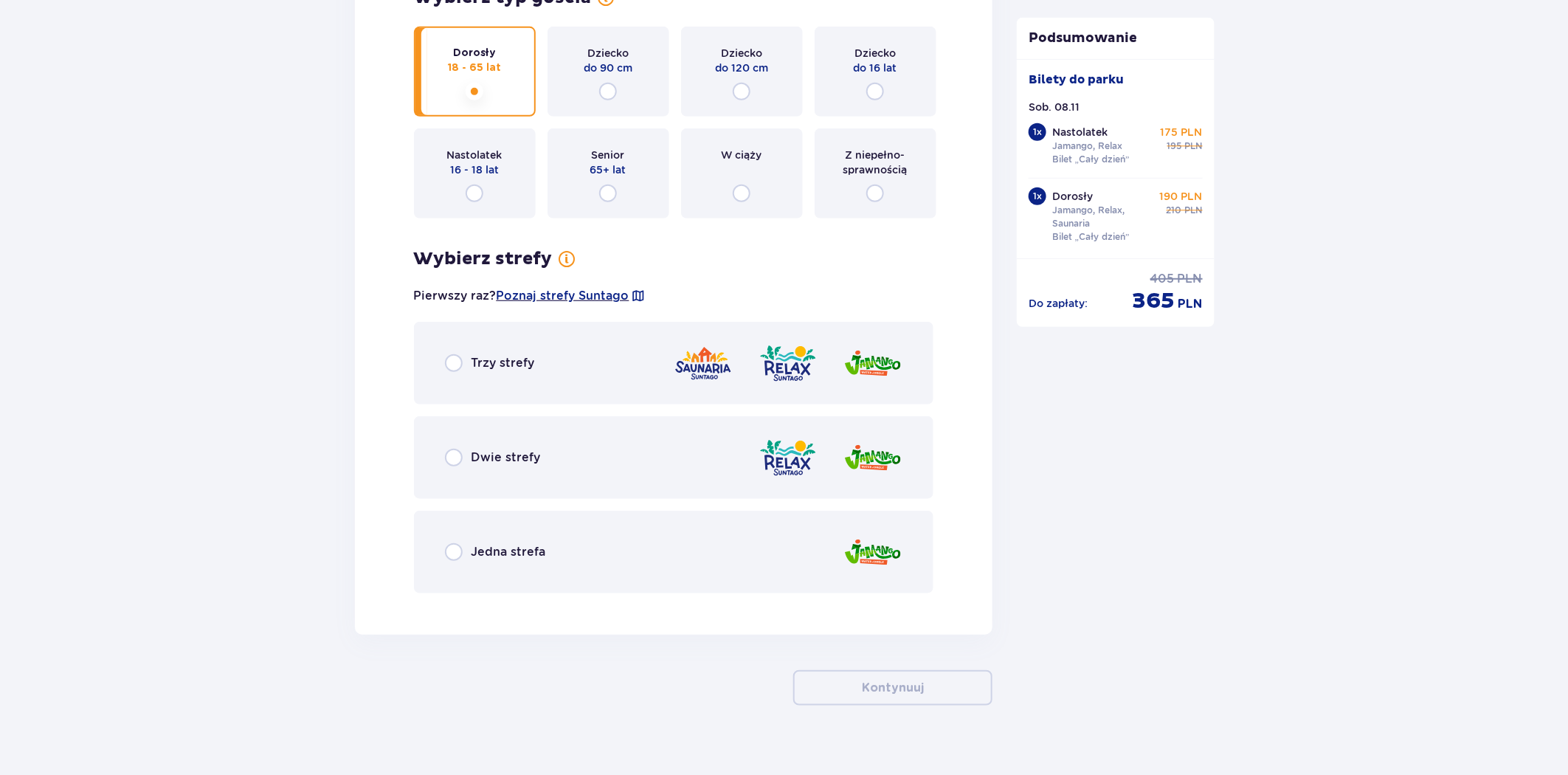
scroll to position [3192, 0]
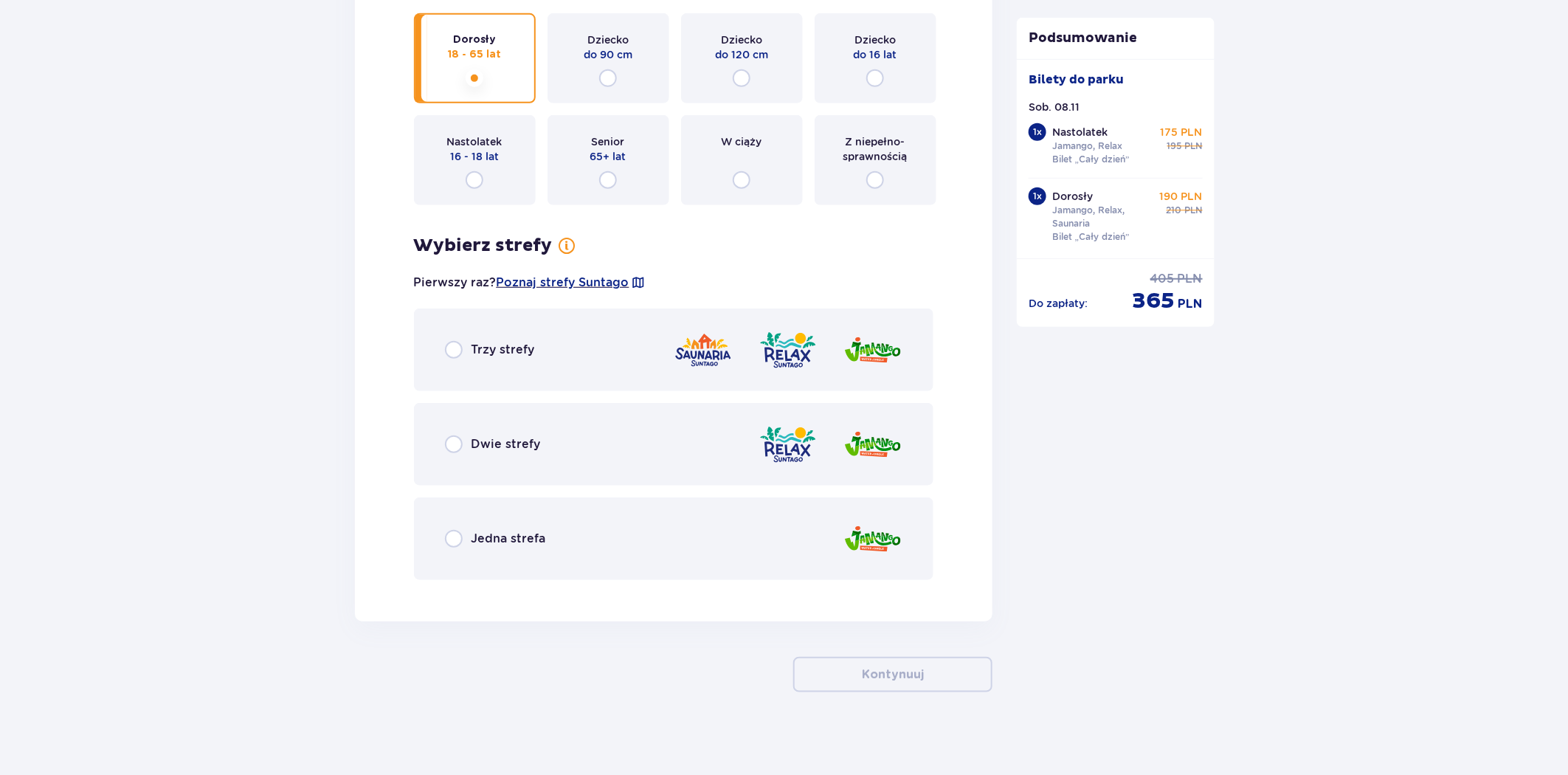
click at [449, 444] on input "radio" at bounding box center [454, 445] width 18 height 18
radio input "true"
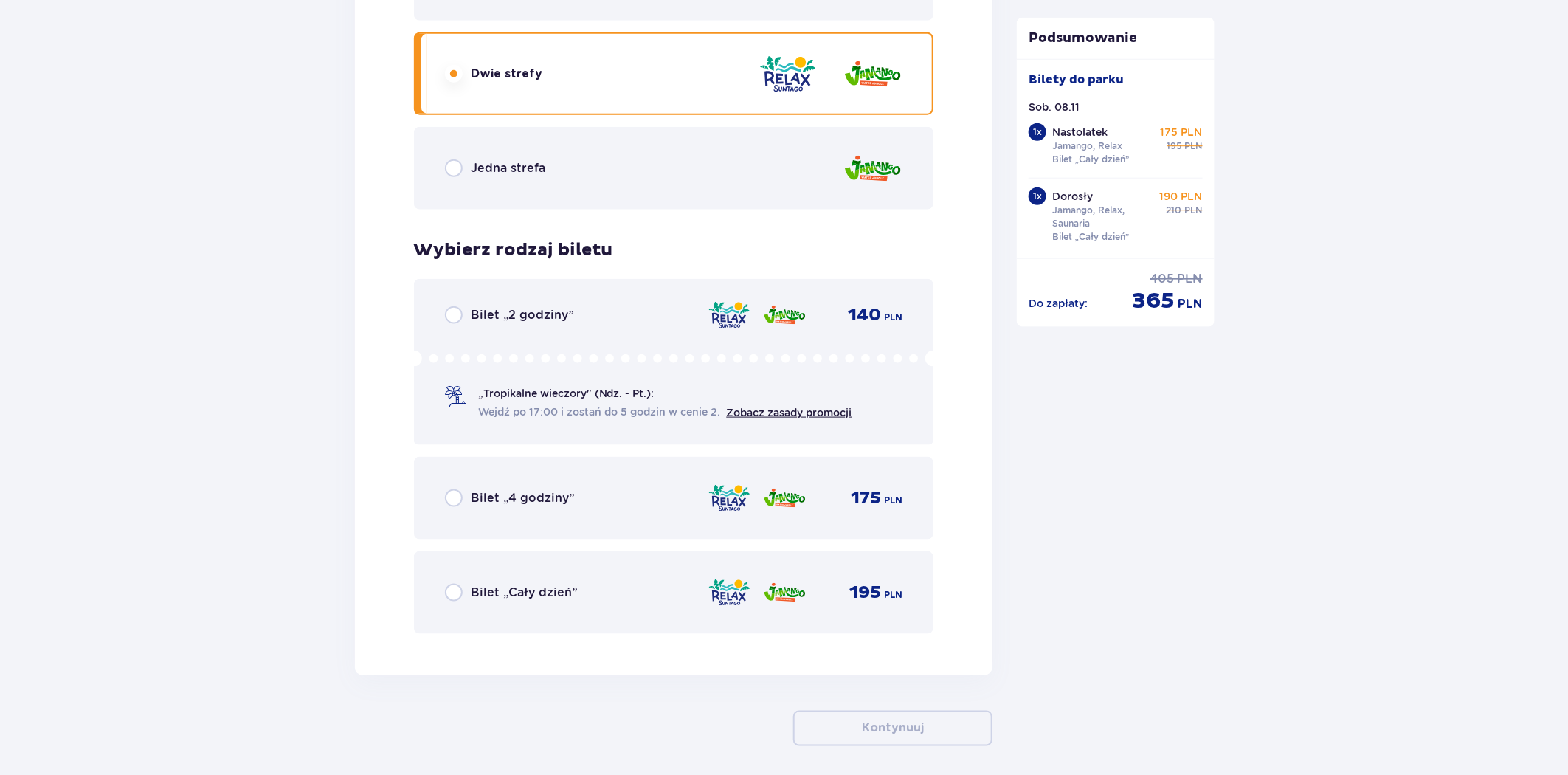
scroll to position [3616, 0]
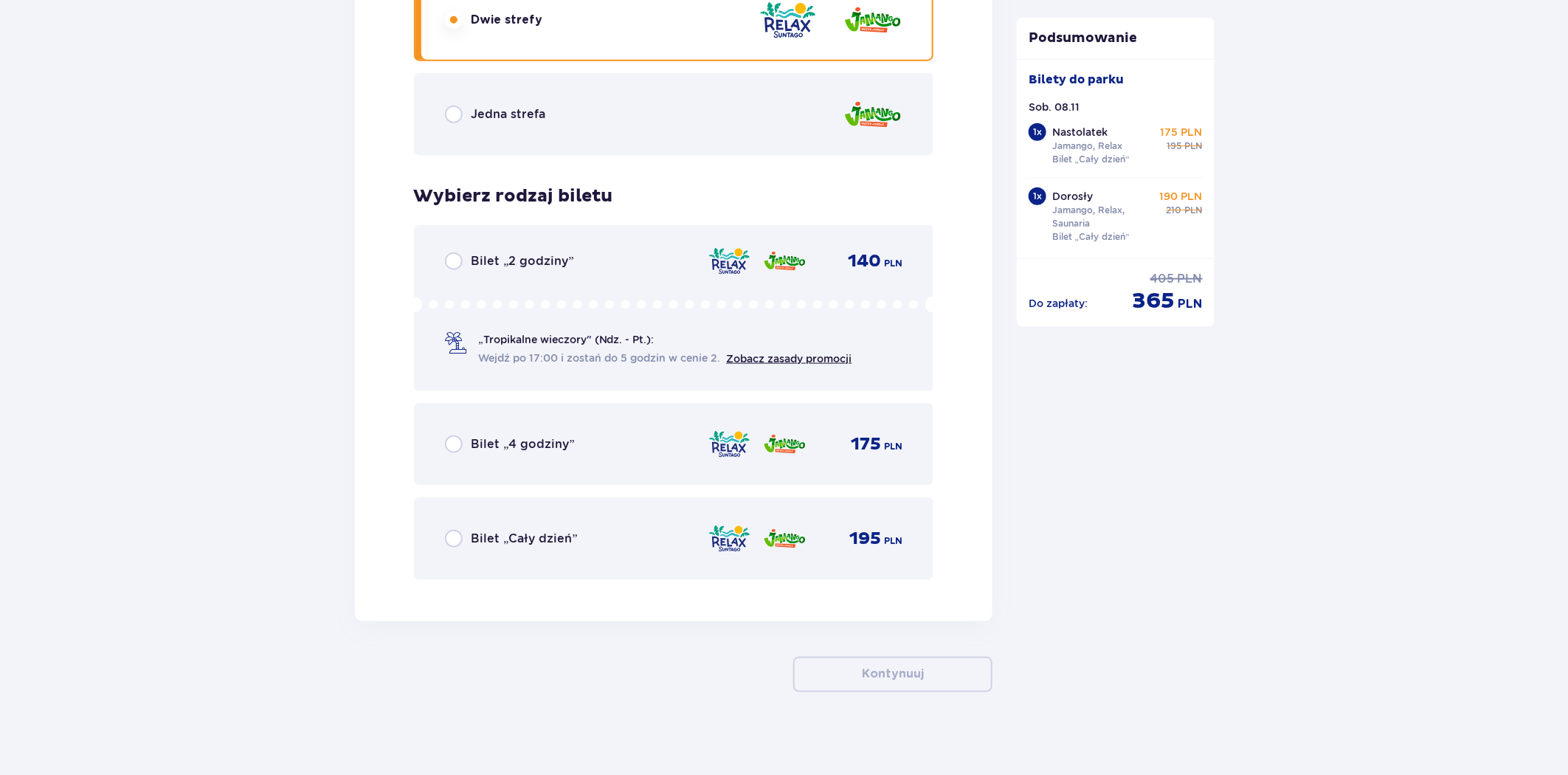
click at [458, 535] on input "radio" at bounding box center [454, 539] width 18 height 18
radio input "true"
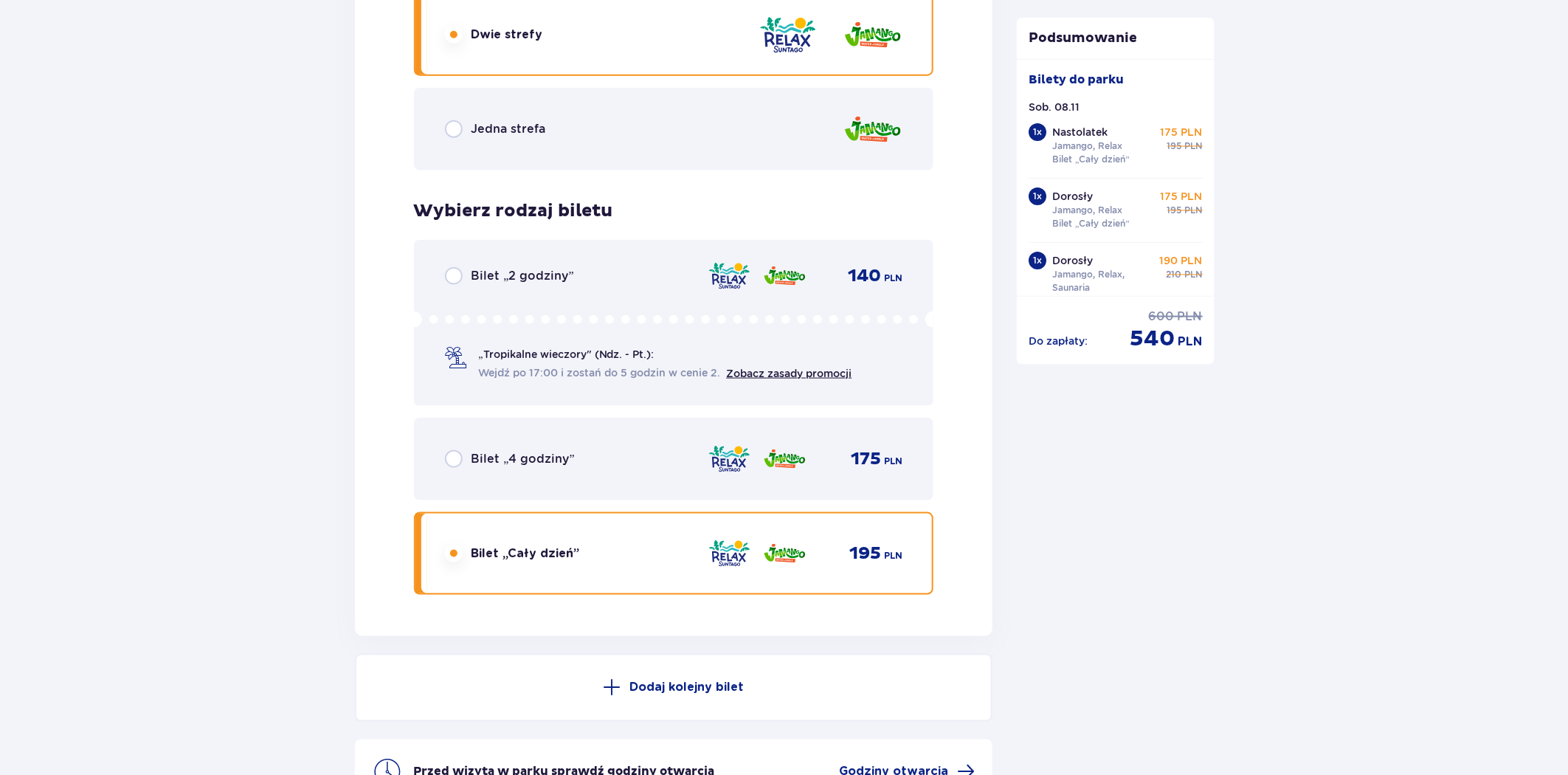
scroll to position [3765, 0]
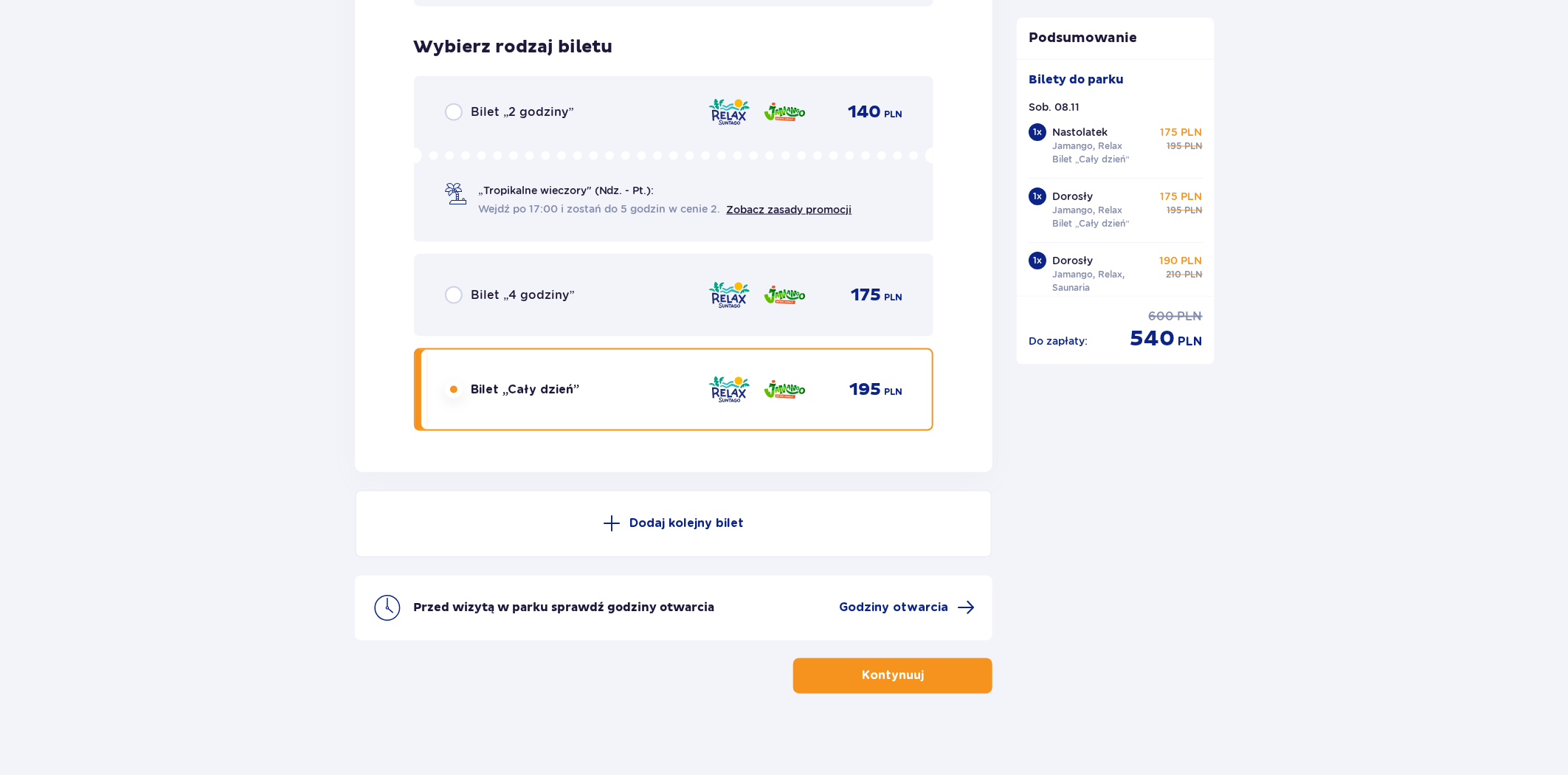
click at [911, 668] on p "Kontynuuj" at bounding box center [893, 676] width 62 height 16
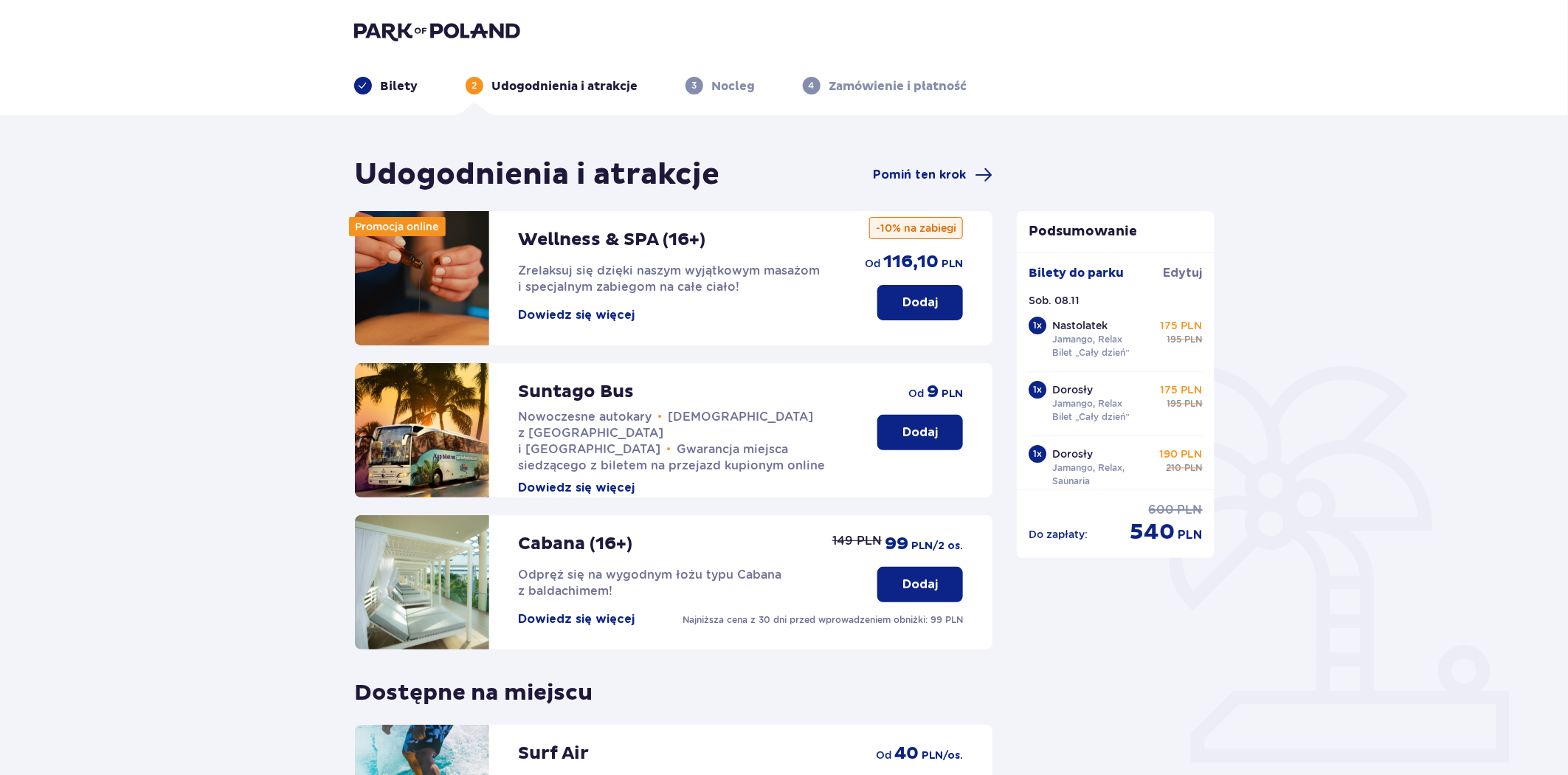
click at [916, 299] on p "Dodaj" at bounding box center [920, 303] width 35 height 16
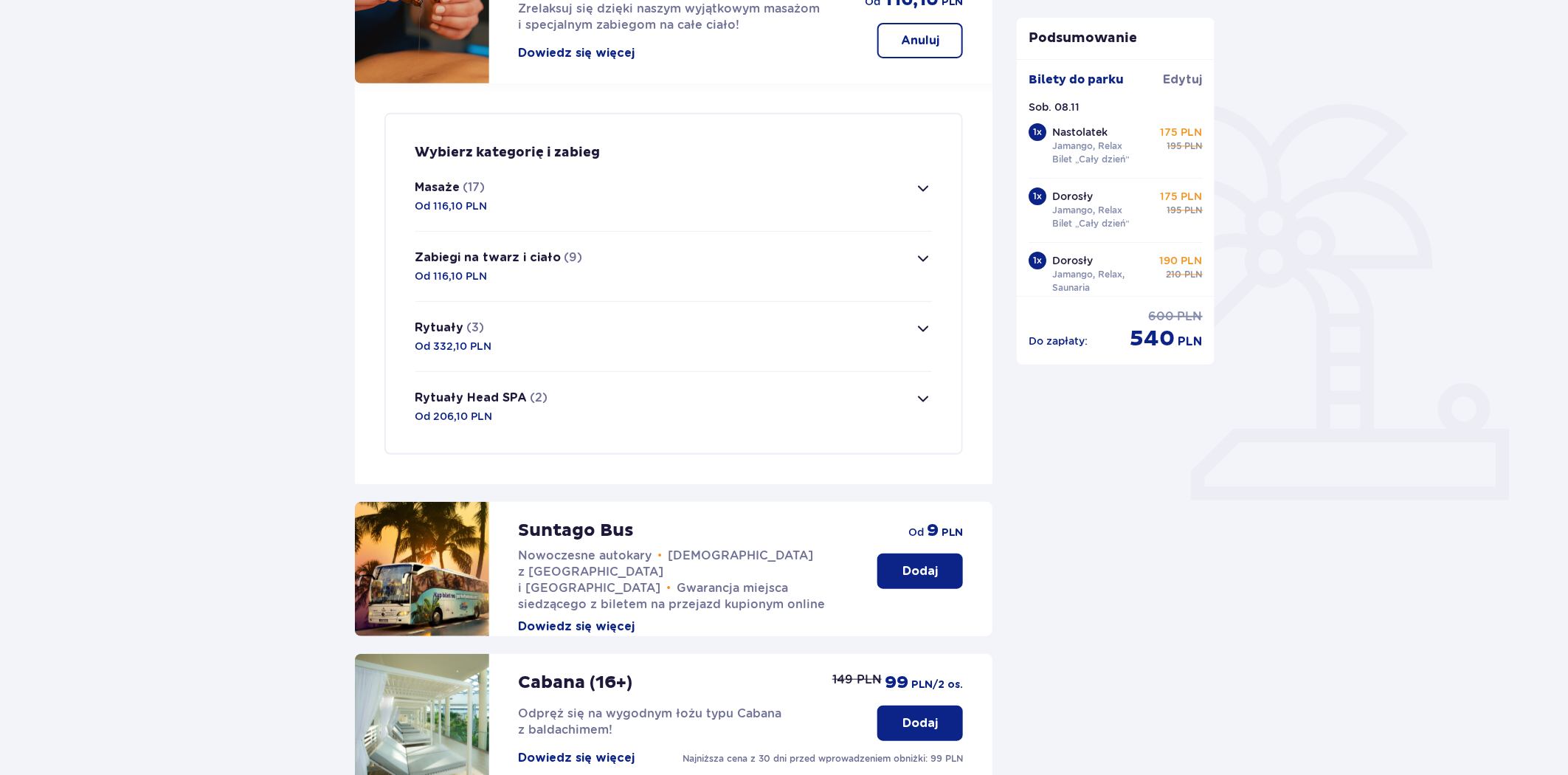
scroll to position [275, 0]
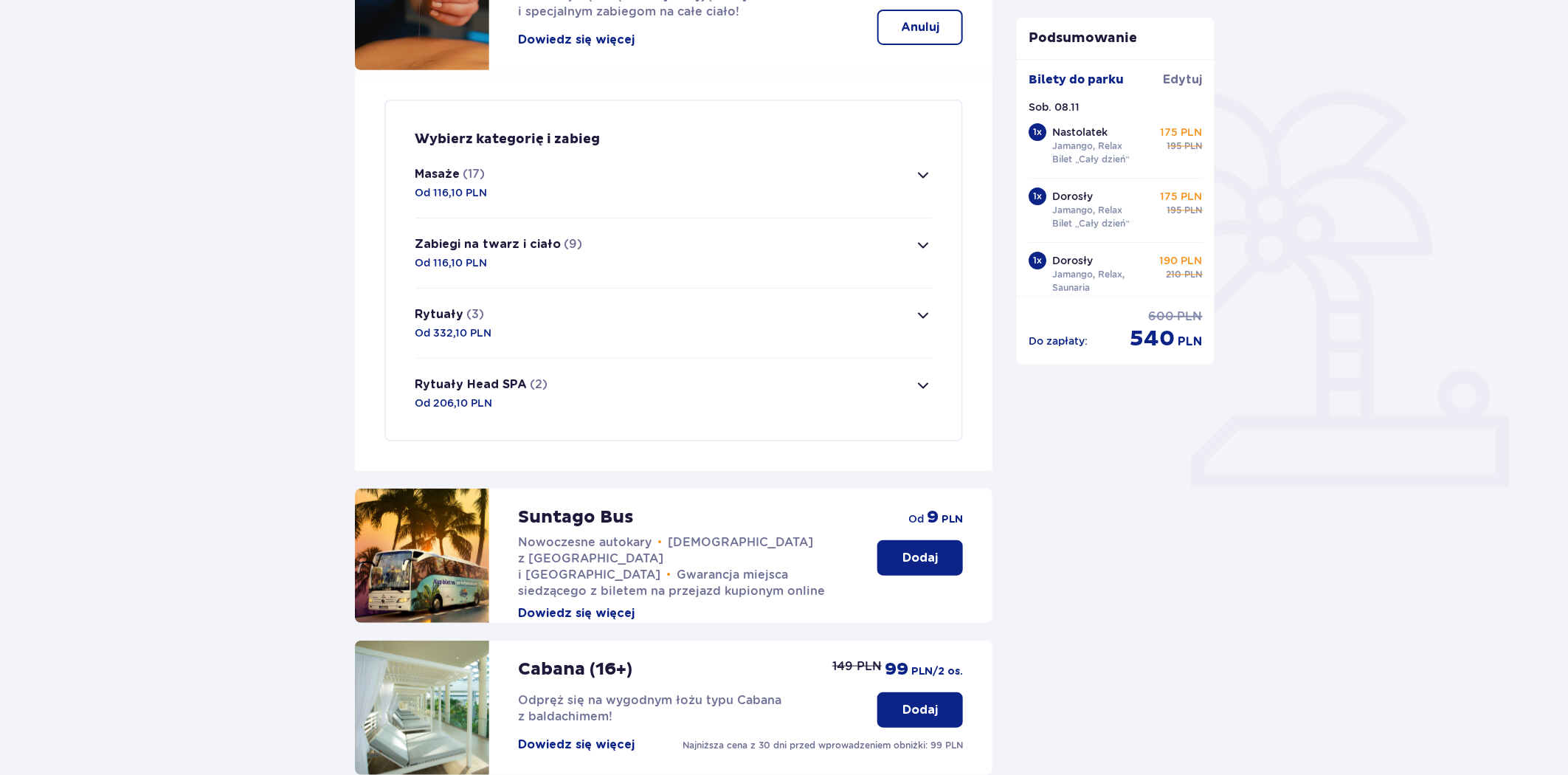
click at [917, 175] on span "button" at bounding box center [923, 175] width 18 height 18
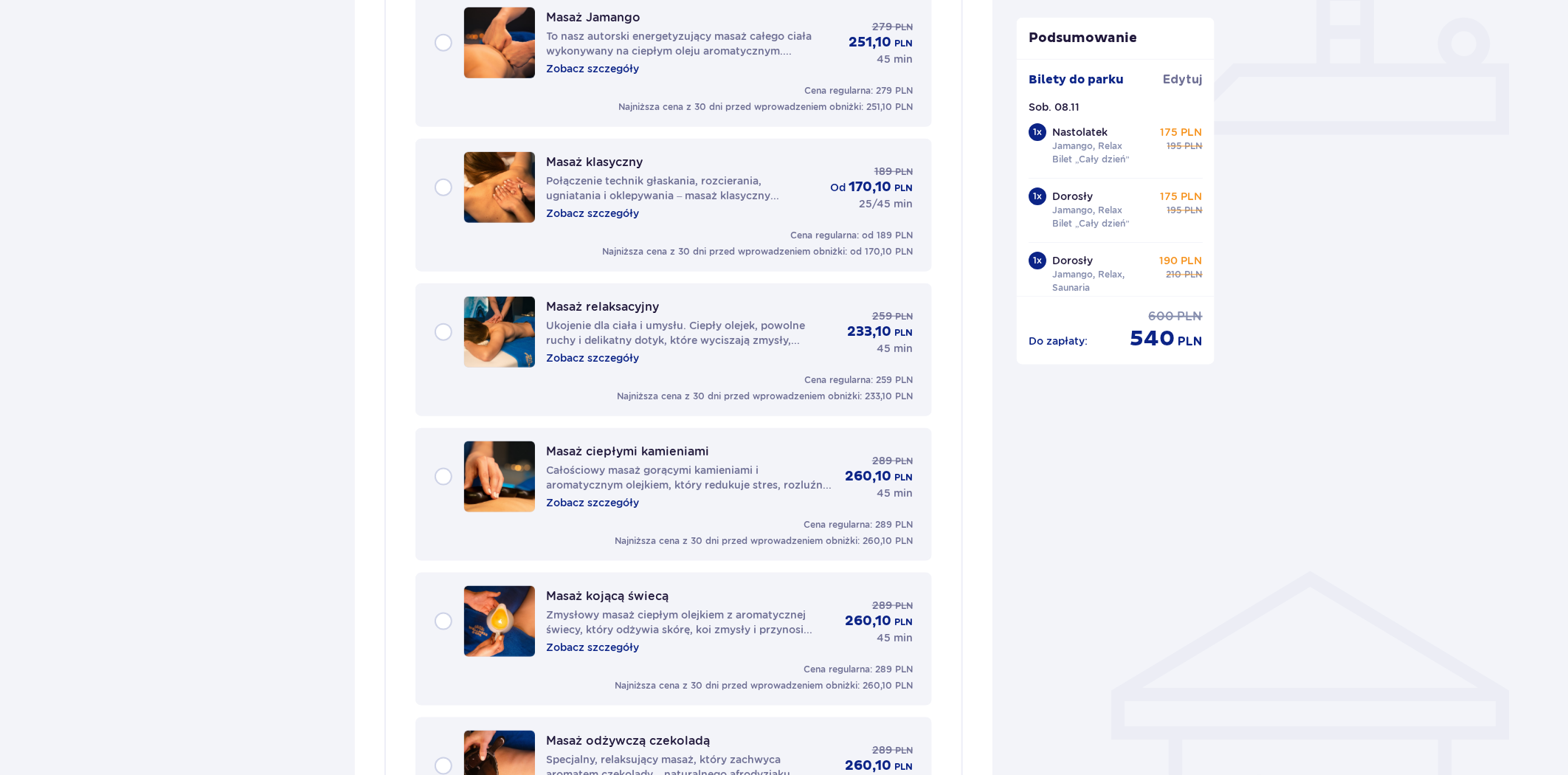
scroll to position [586, 0]
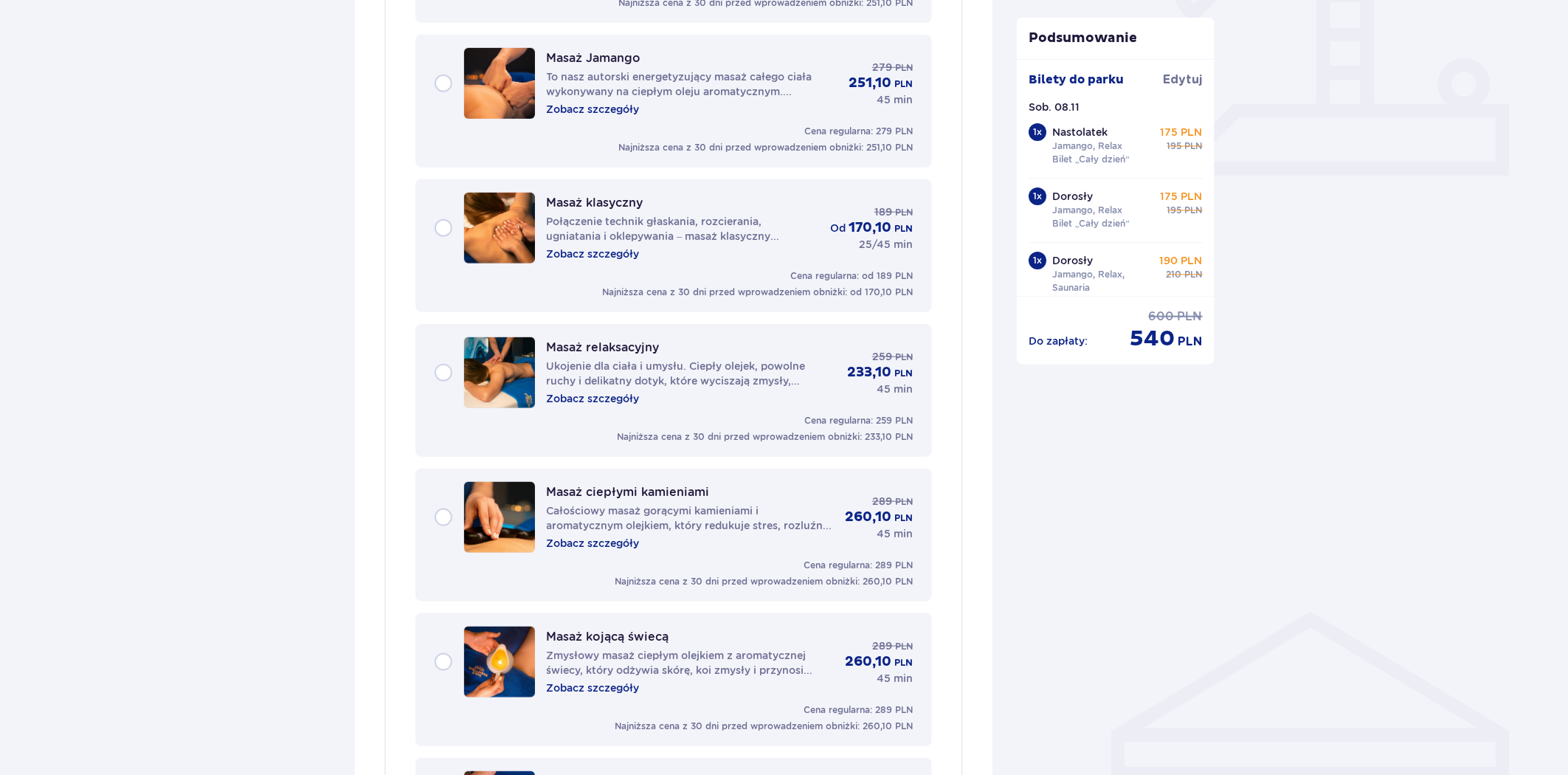
click at [618, 216] on p "Połączenie technik głaskania, rozcierania, ugniatania i oklepywania – masaż kla…" at bounding box center [683, 229] width 273 height 30
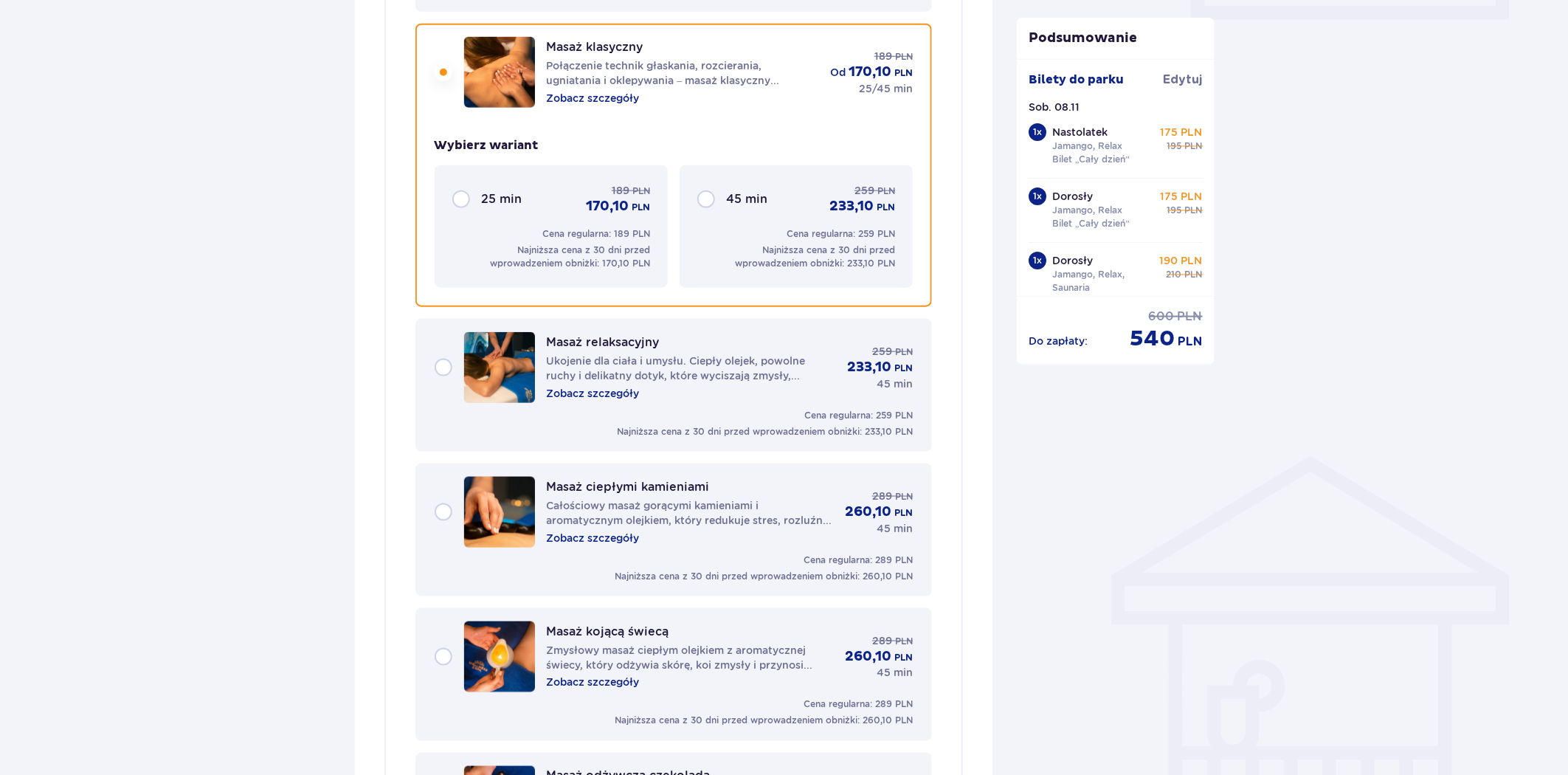
scroll to position [745, 0]
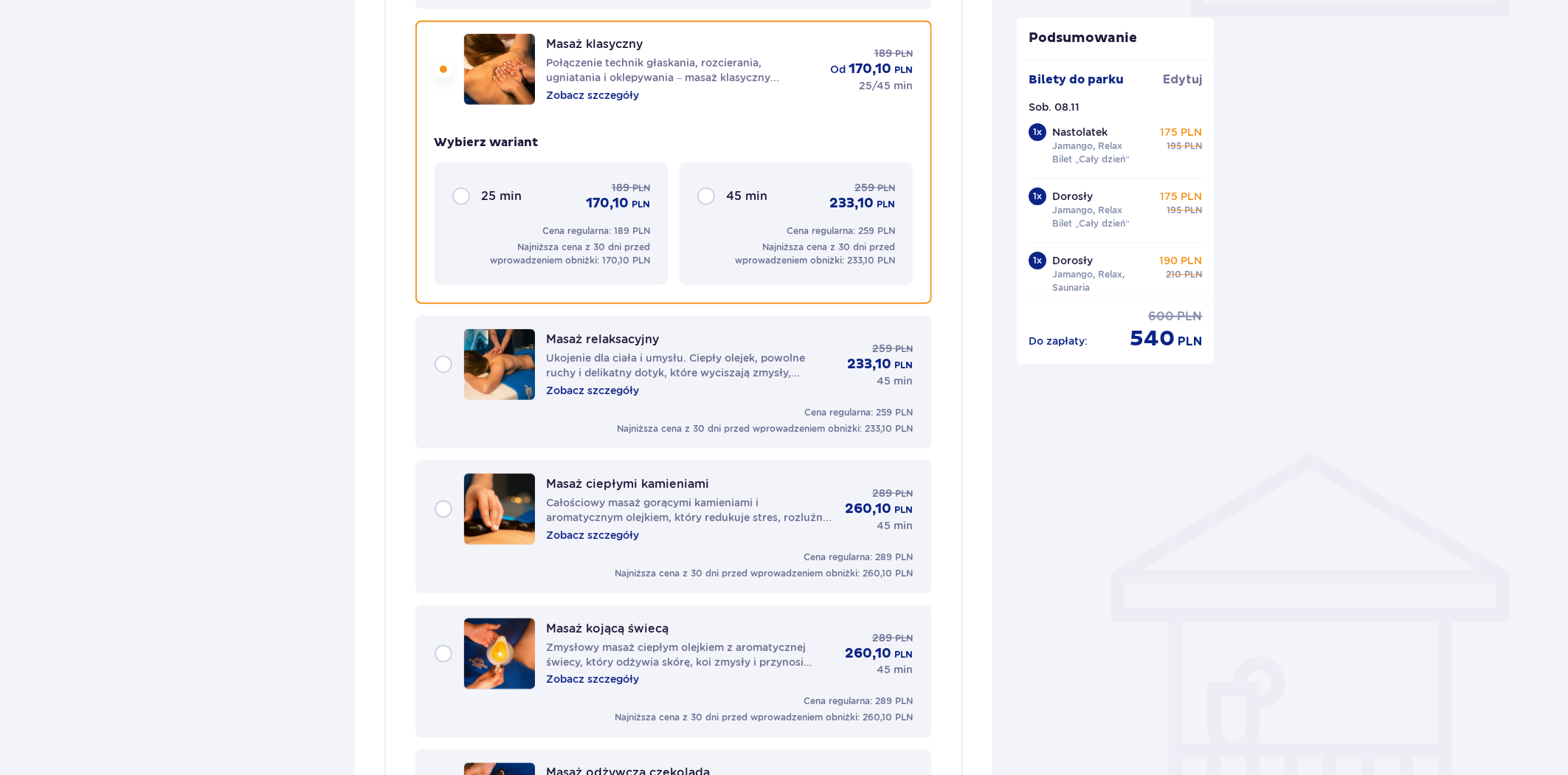
click at [711, 192] on div "45 min 259 PLN 233,10 PLN" at bounding box center [796, 196] width 198 height 32
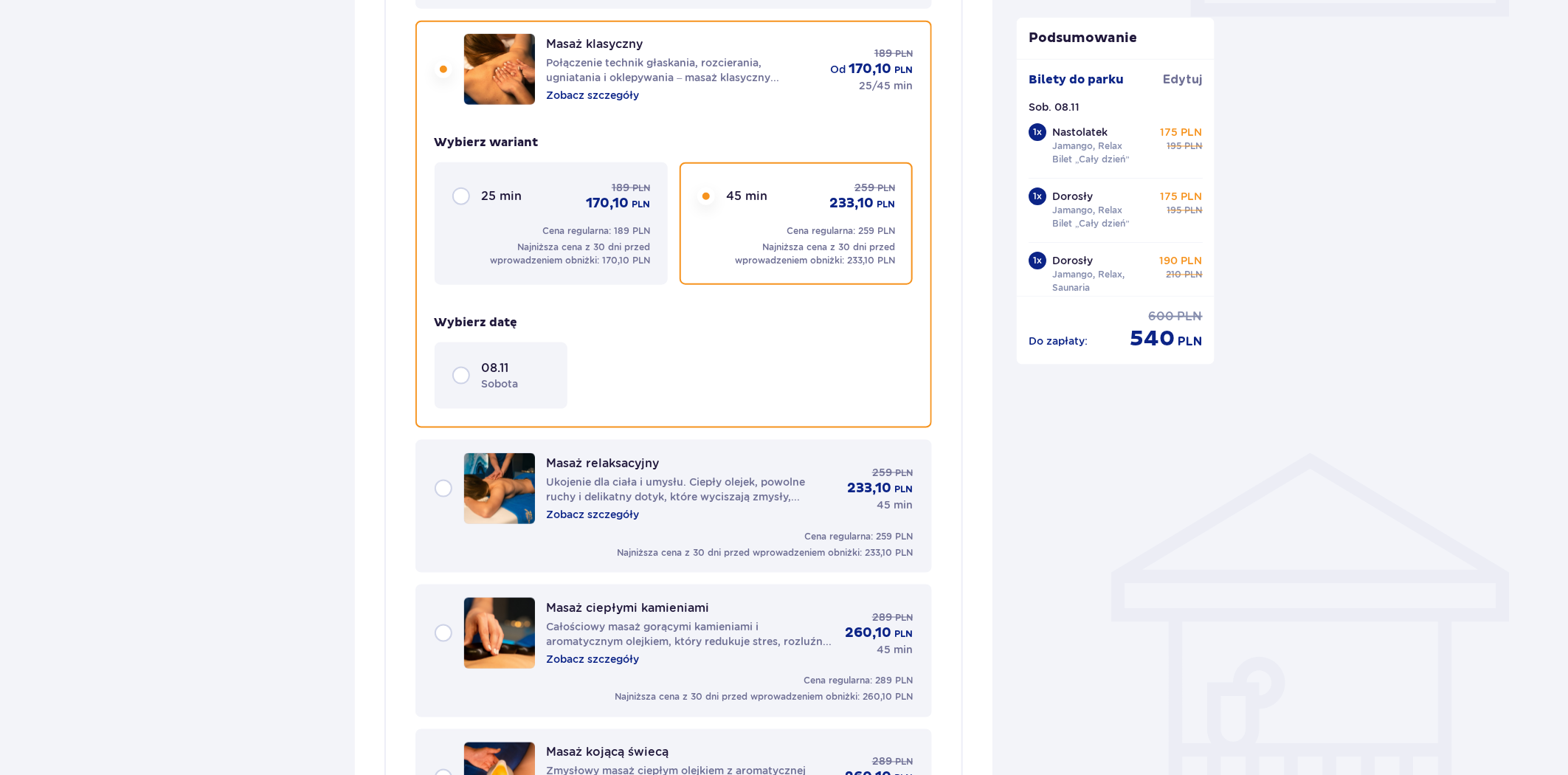
click at [460, 372] on div "08.11 sobota" at bounding box center [501, 376] width 97 height 31
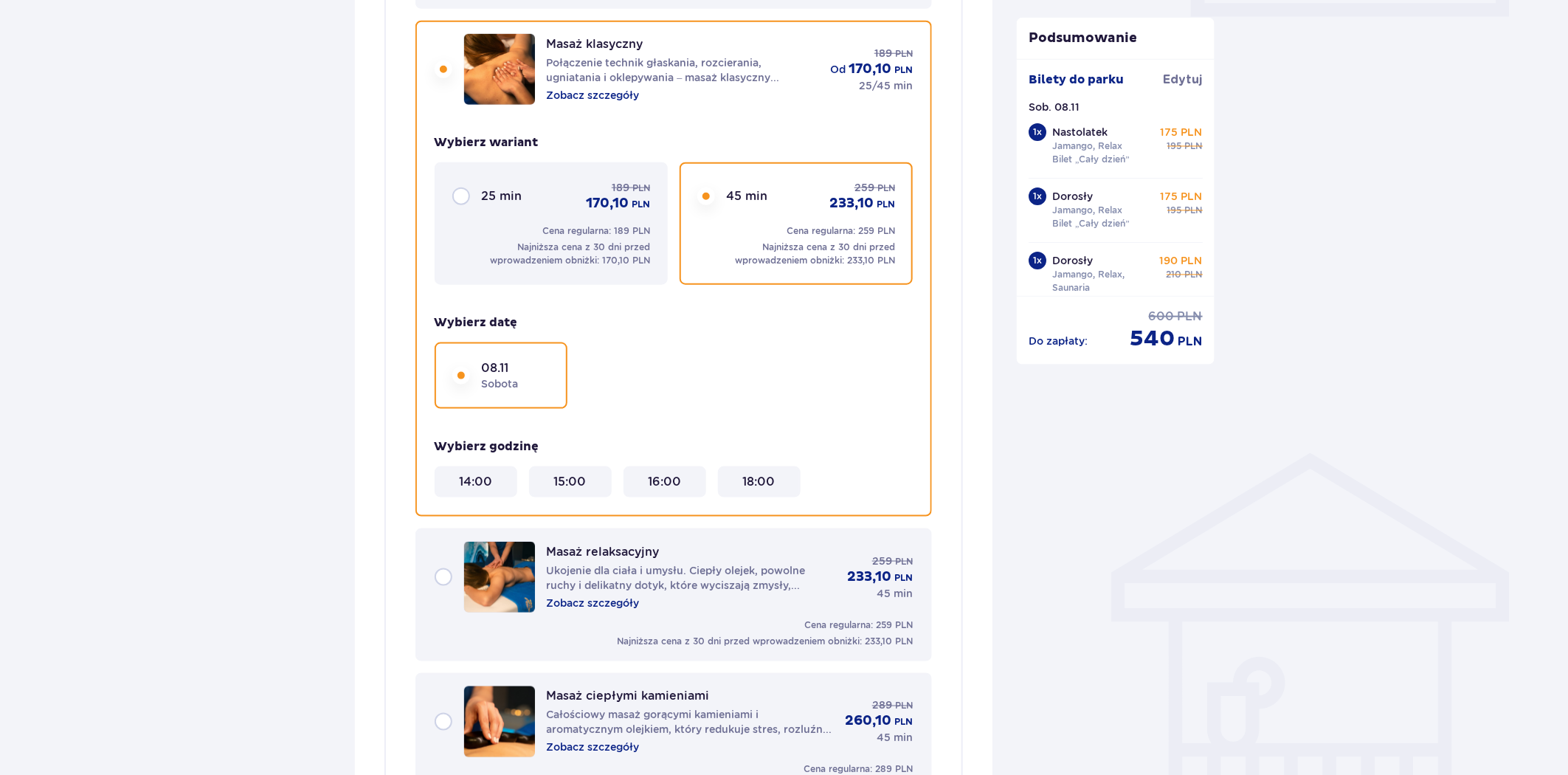
click at [473, 475] on 14\ "14:00" at bounding box center [475, 482] width 33 height 16
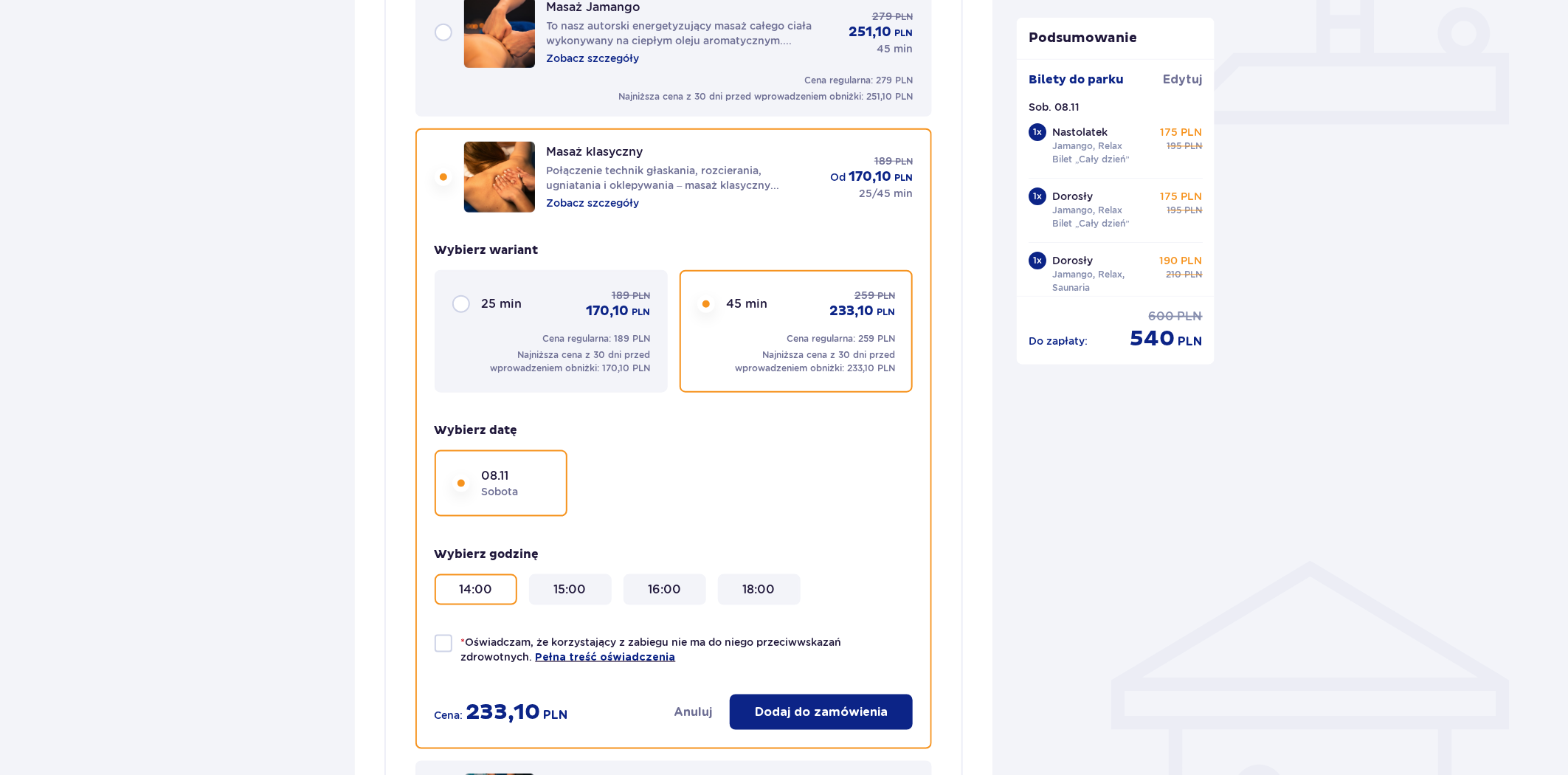
scroll to position [492, 0]
